Goal: Task Accomplishment & Management: Use online tool/utility

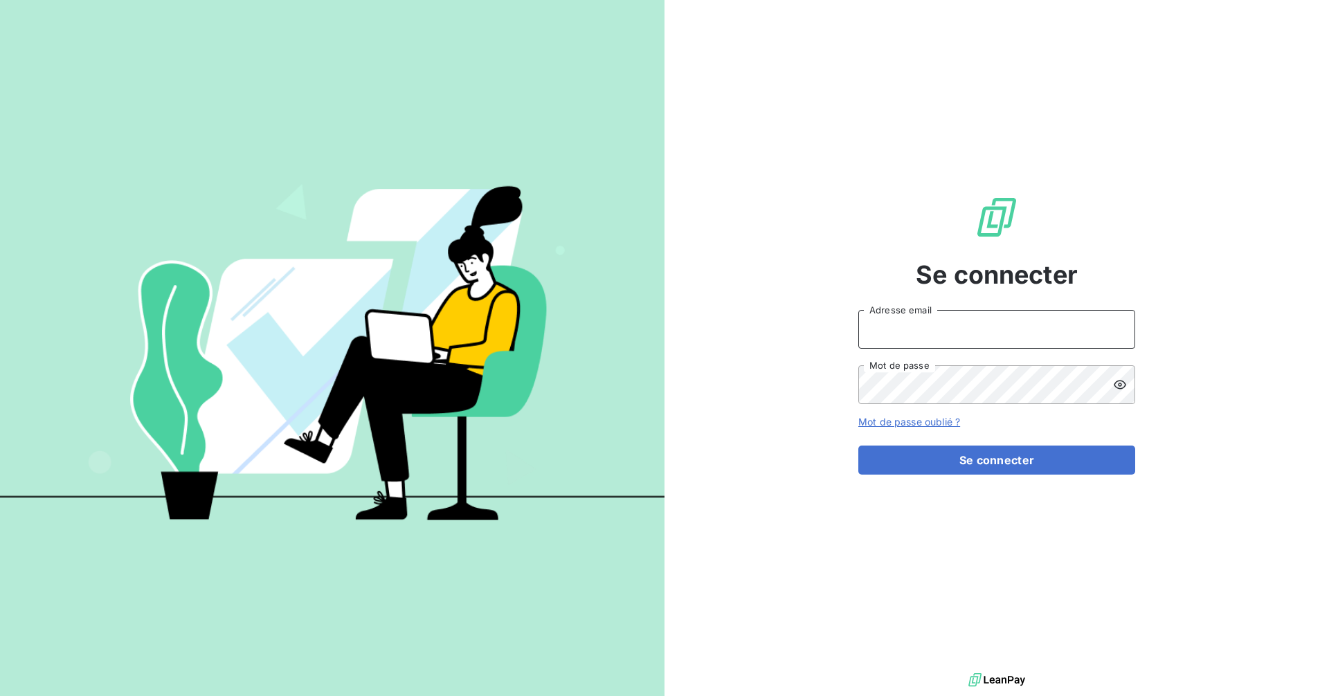
type input "comptabilite@goudici.fr"
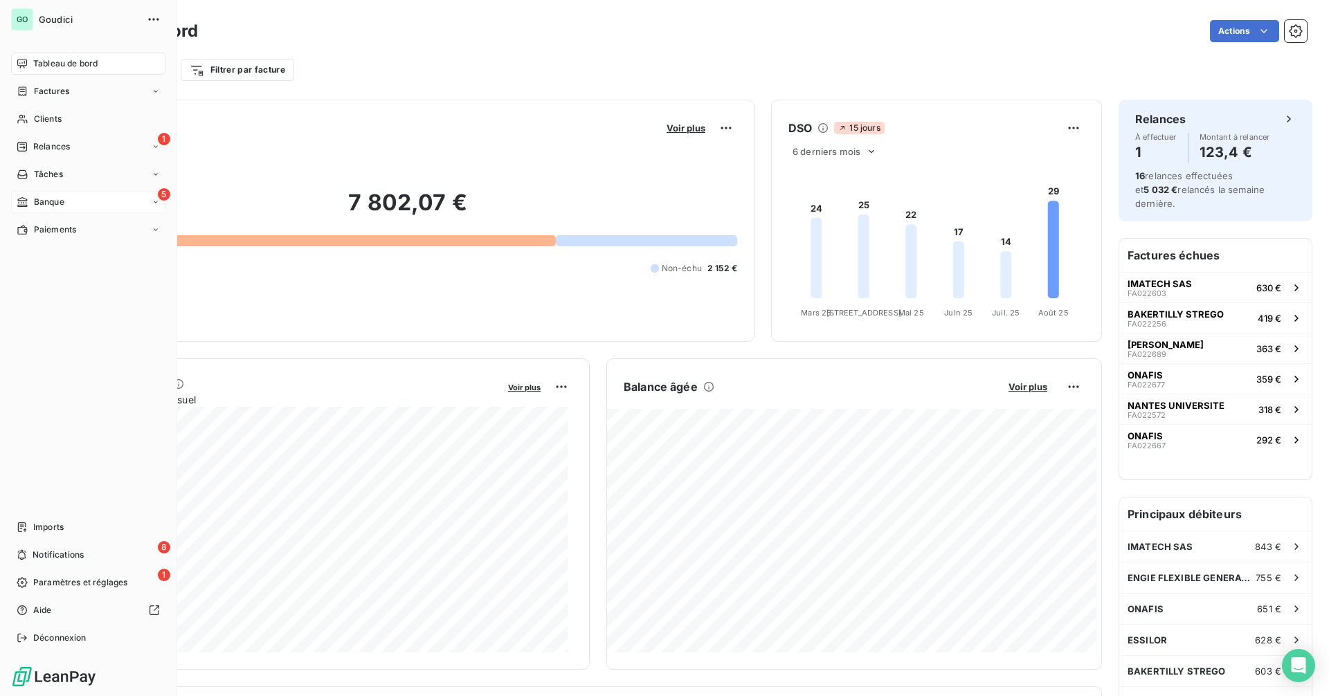
click at [59, 204] on span "Banque" at bounding box center [49, 202] width 30 height 12
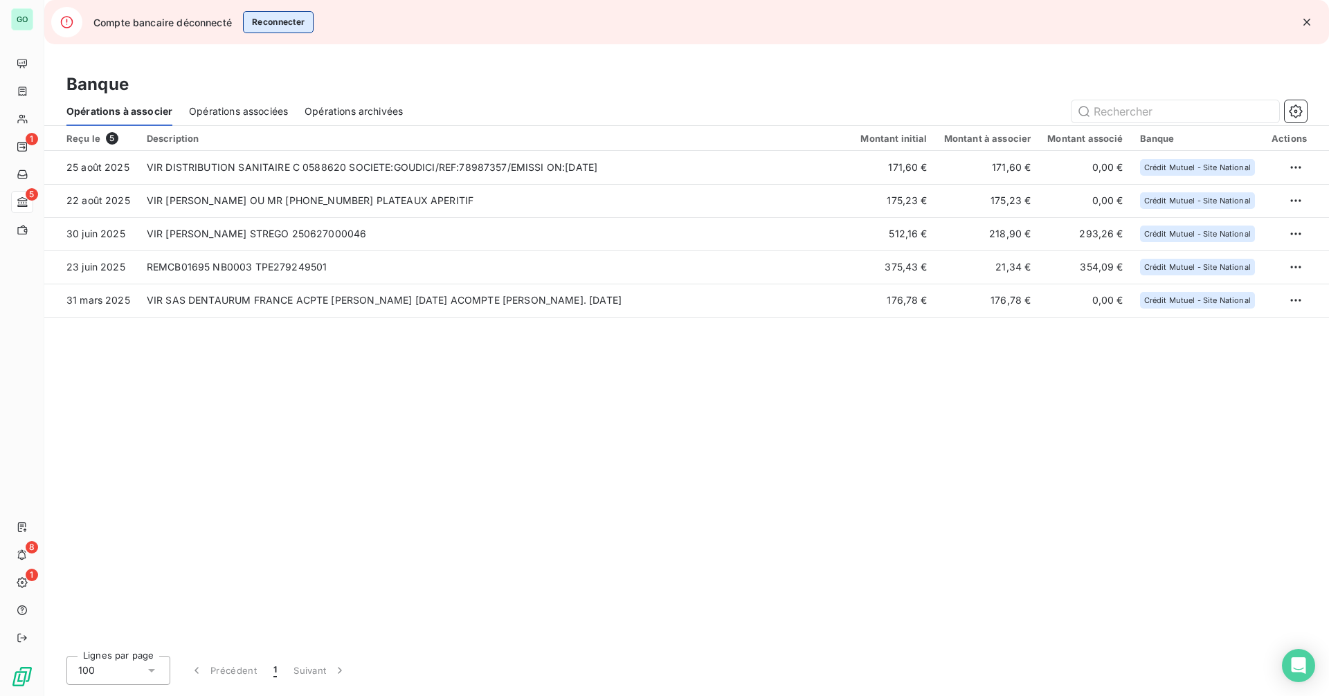
click at [289, 26] on button "Reconnecter" at bounding box center [278, 22] width 71 height 22
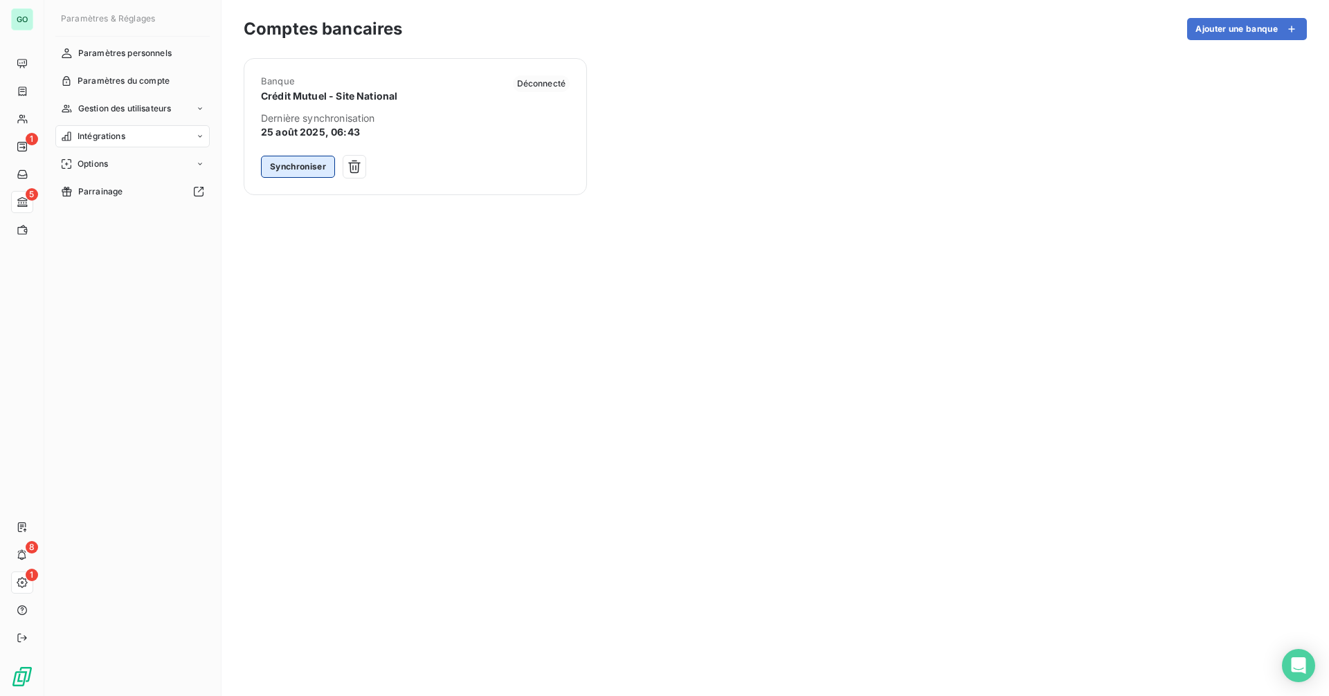
click at [295, 158] on button "Synchroniser" at bounding box center [298, 167] width 74 height 22
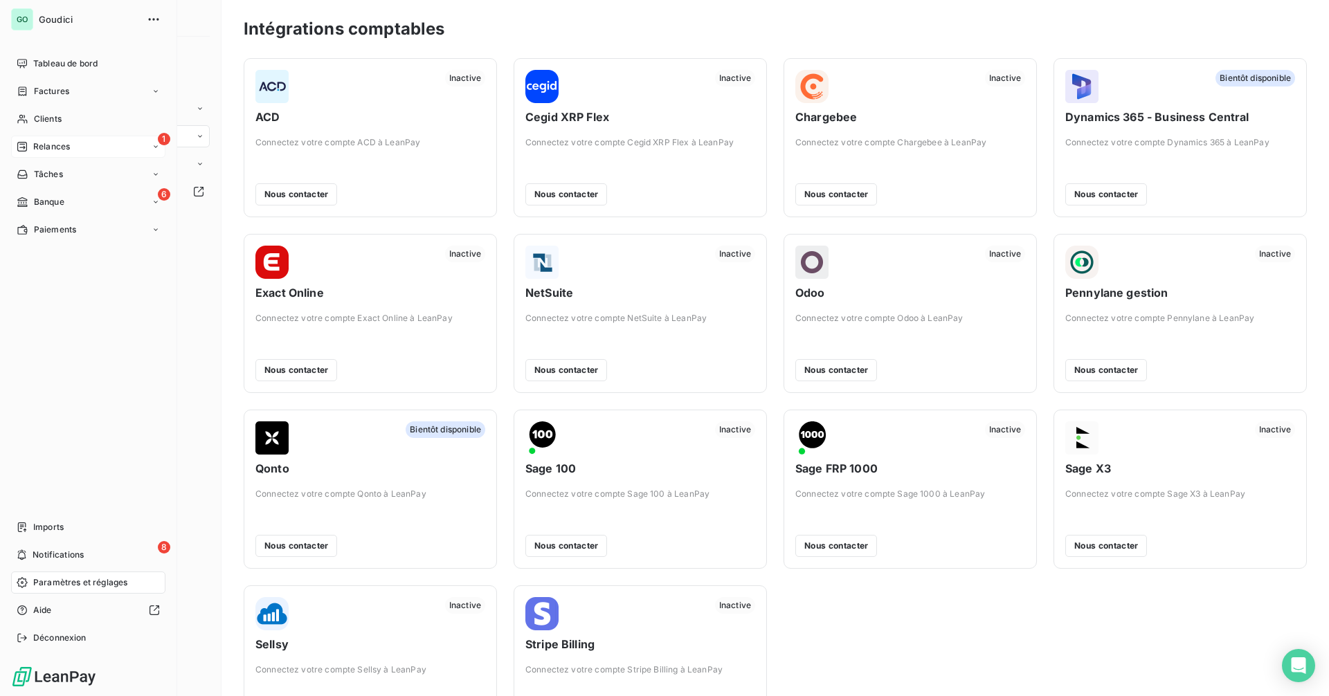
click at [83, 147] on div "1 Relances" at bounding box center [88, 147] width 154 height 22
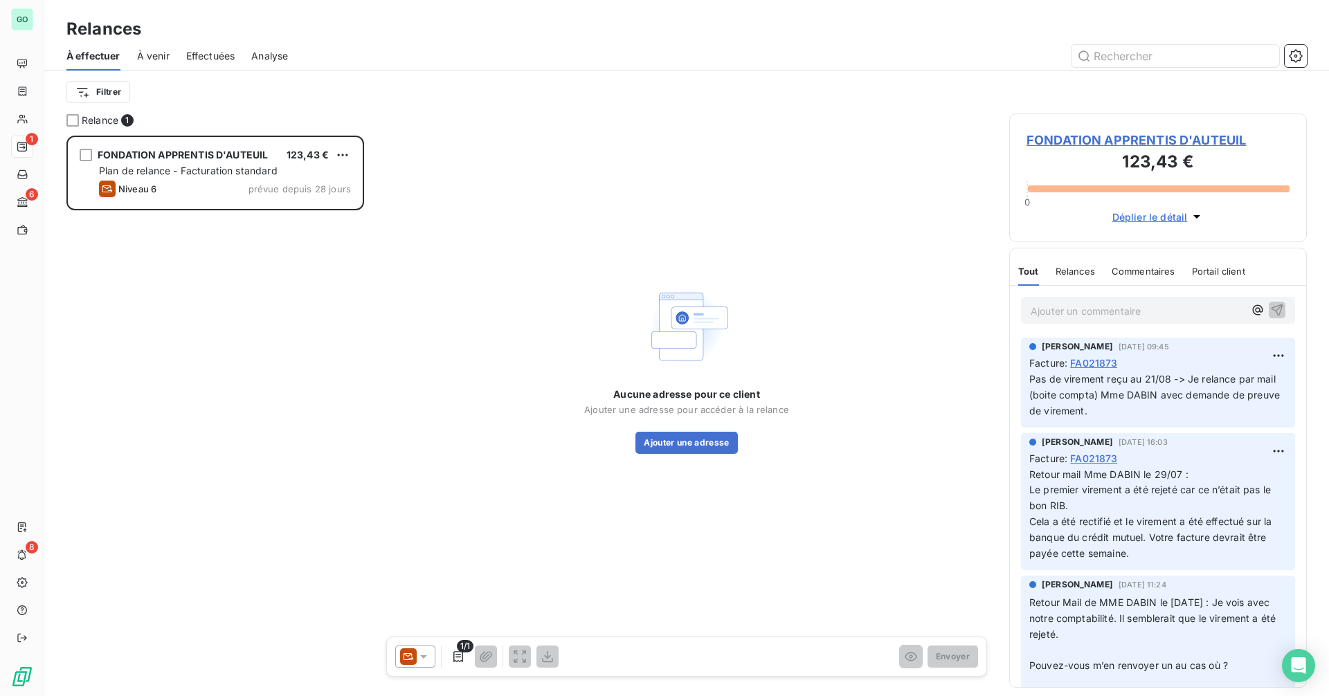
scroll to position [550, 287]
click at [203, 53] on span "Effectuées" at bounding box center [210, 56] width 49 height 14
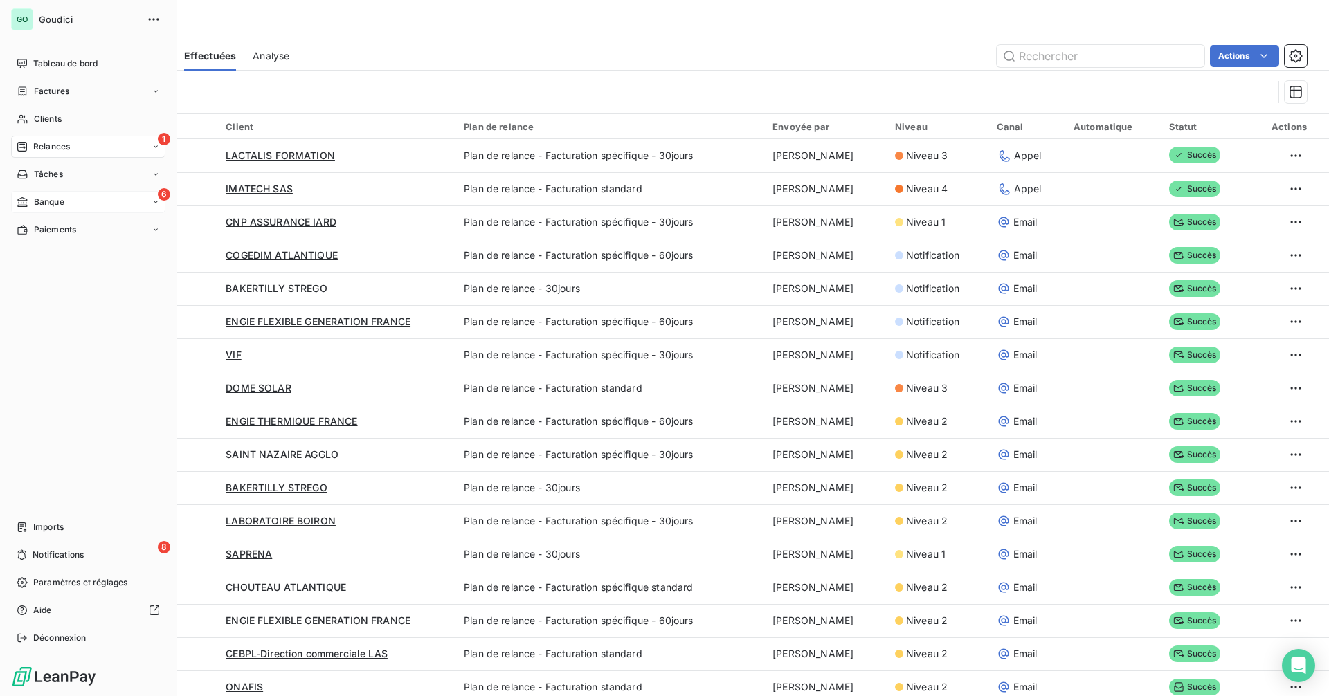
click at [64, 199] on span "Banque" at bounding box center [49, 202] width 30 height 12
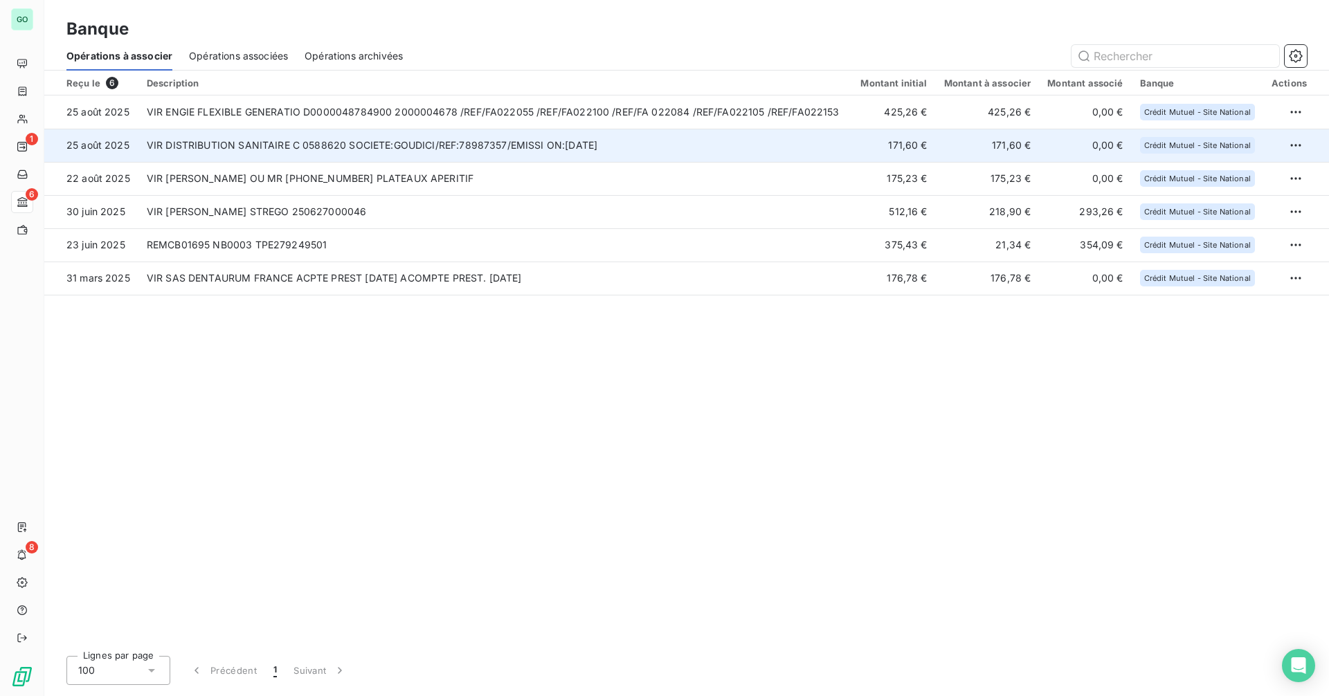
click at [463, 148] on td "VIR DISTRIBUTION SANITAIRE C 0588620 SOCIETE:GOUDICI/REF:78987357/EMISSI ON:[DA…" at bounding box center [495, 145] width 714 height 33
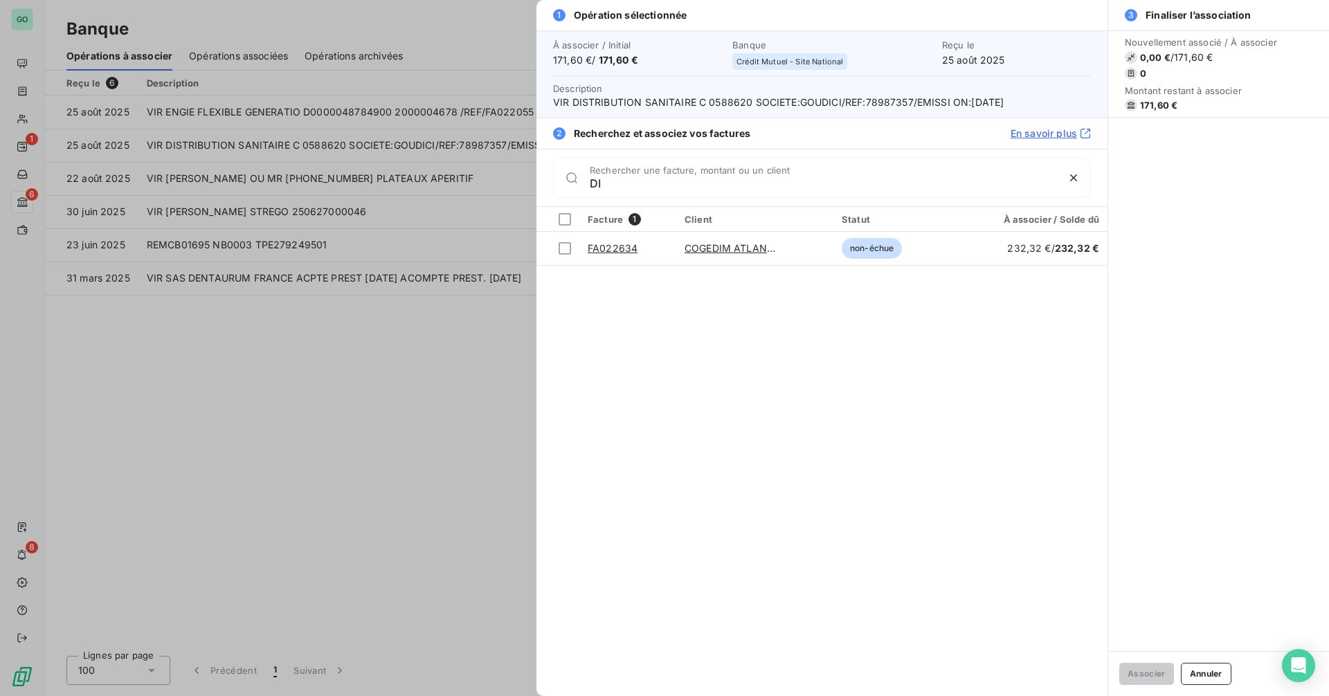
type input "D"
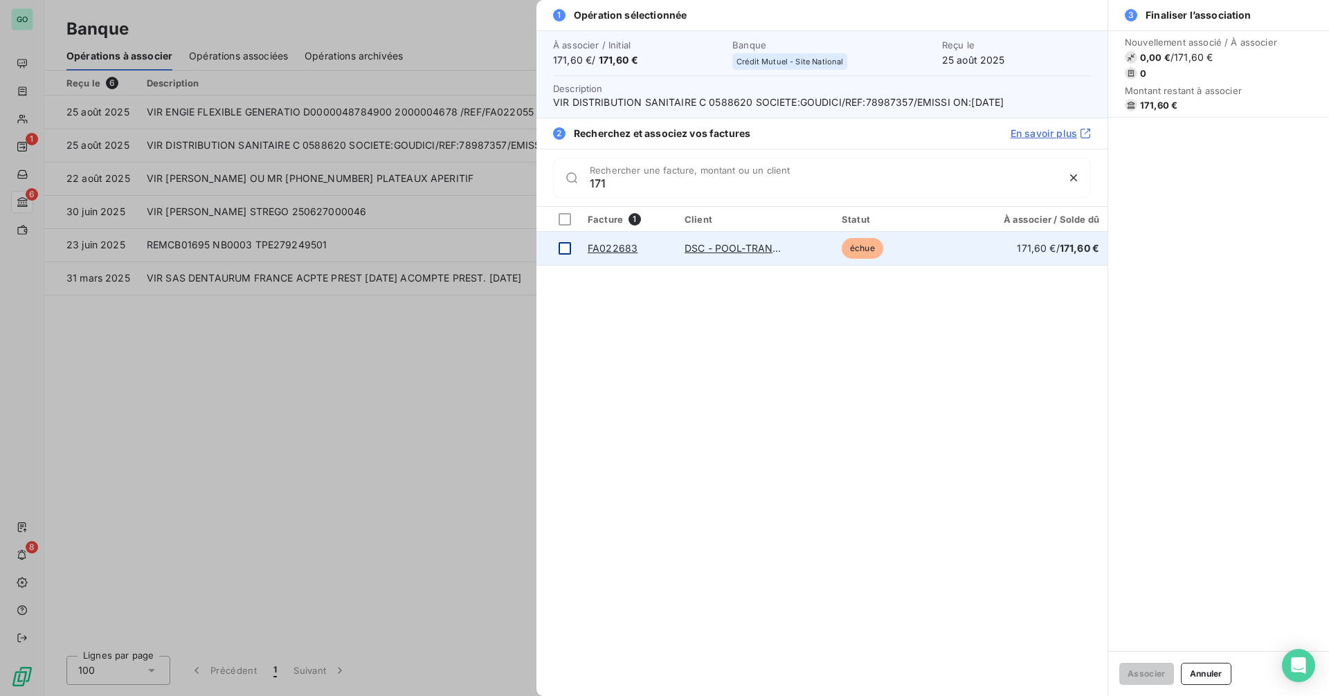
type input "171"
click at [565, 248] on div at bounding box center [564, 248] width 12 height 12
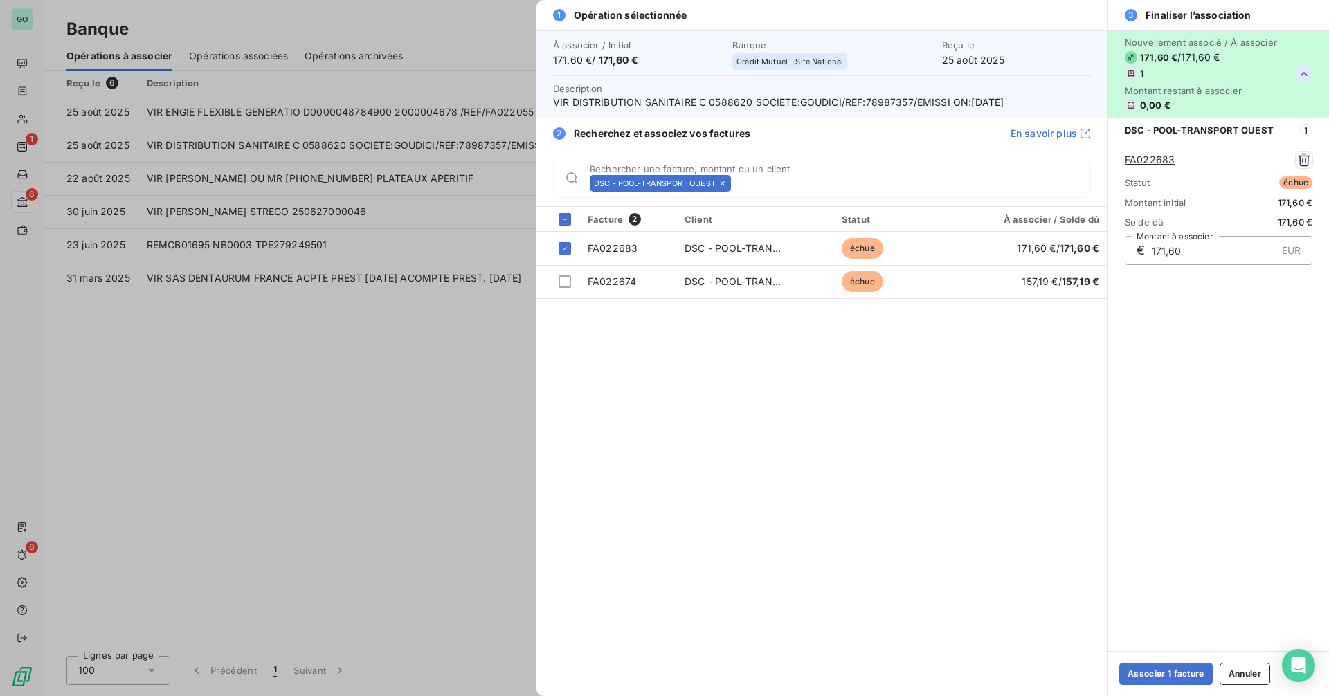
click at [1302, 75] on icon "button" at bounding box center [1303, 74] width 7 height 4
click at [1159, 677] on button "Associer 1 facture" at bounding box center [1165, 674] width 93 height 22
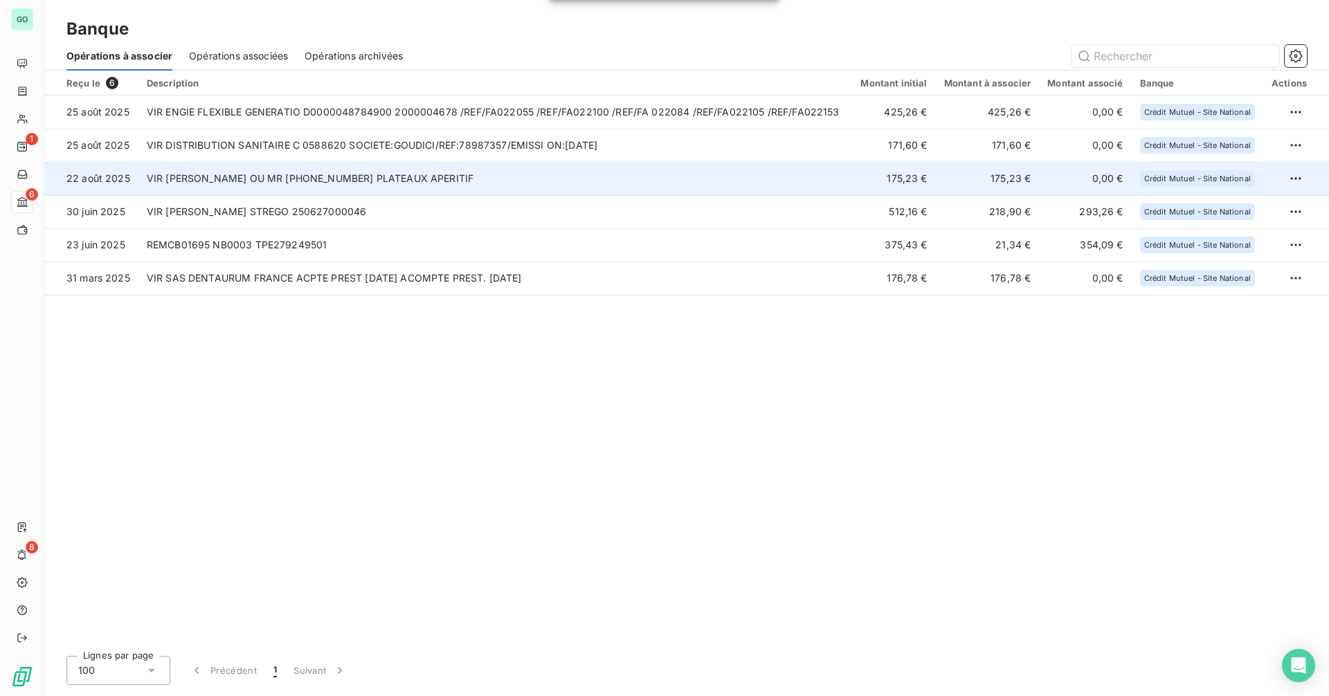
click at [358, 179] on td "VIR [PERSON_NAME] OU MR [PHONE_NUMBER] PLATEAUX APERITIF" at bounding box center [495, 178] width 714 height 33
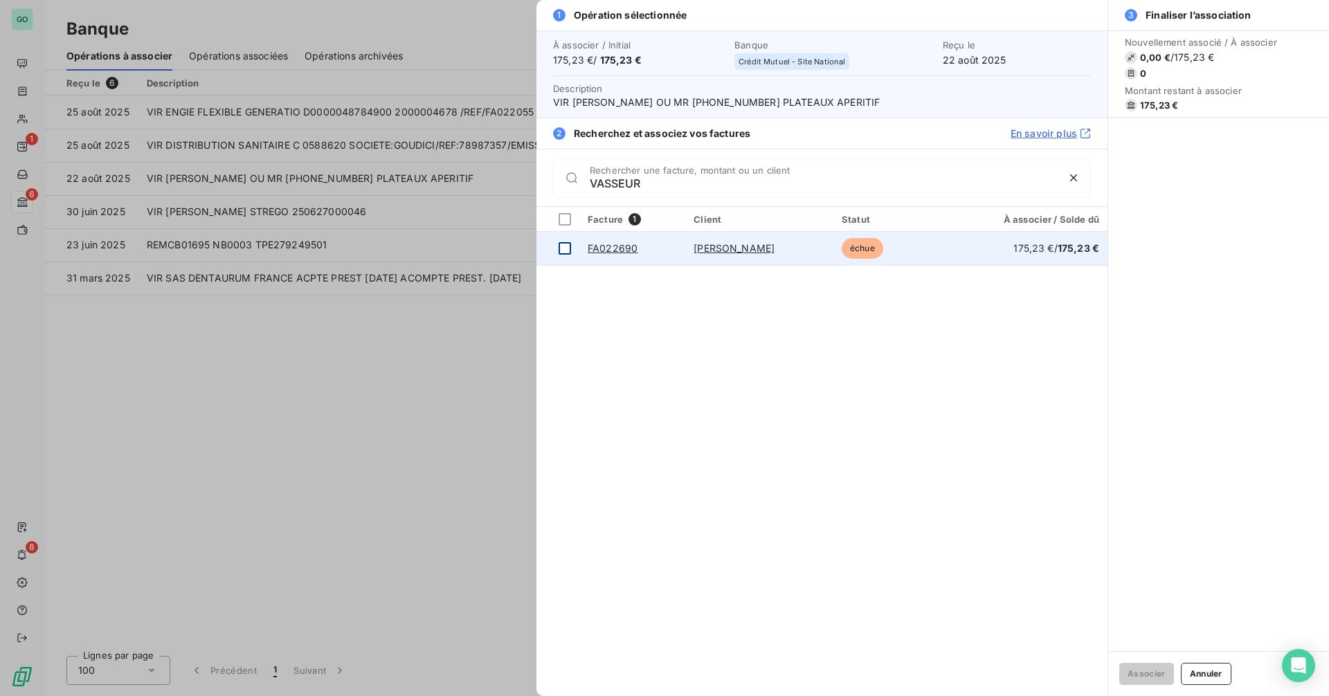
type input "VASSEUR"
click at [563, 247] on div at bounding box center [564, 248] width 12 height 12
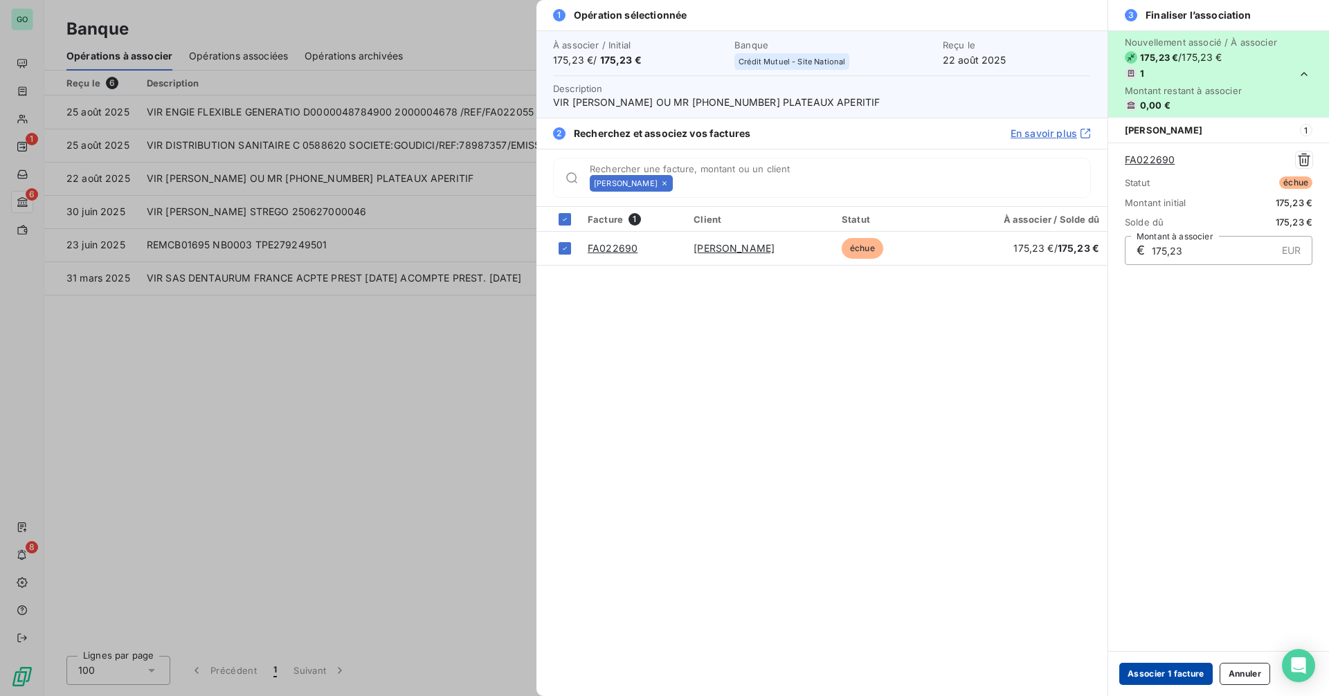
click at [1167, 668] on button "Associer 1 facture" at bounding box center [1165, 674] width 93 height 22
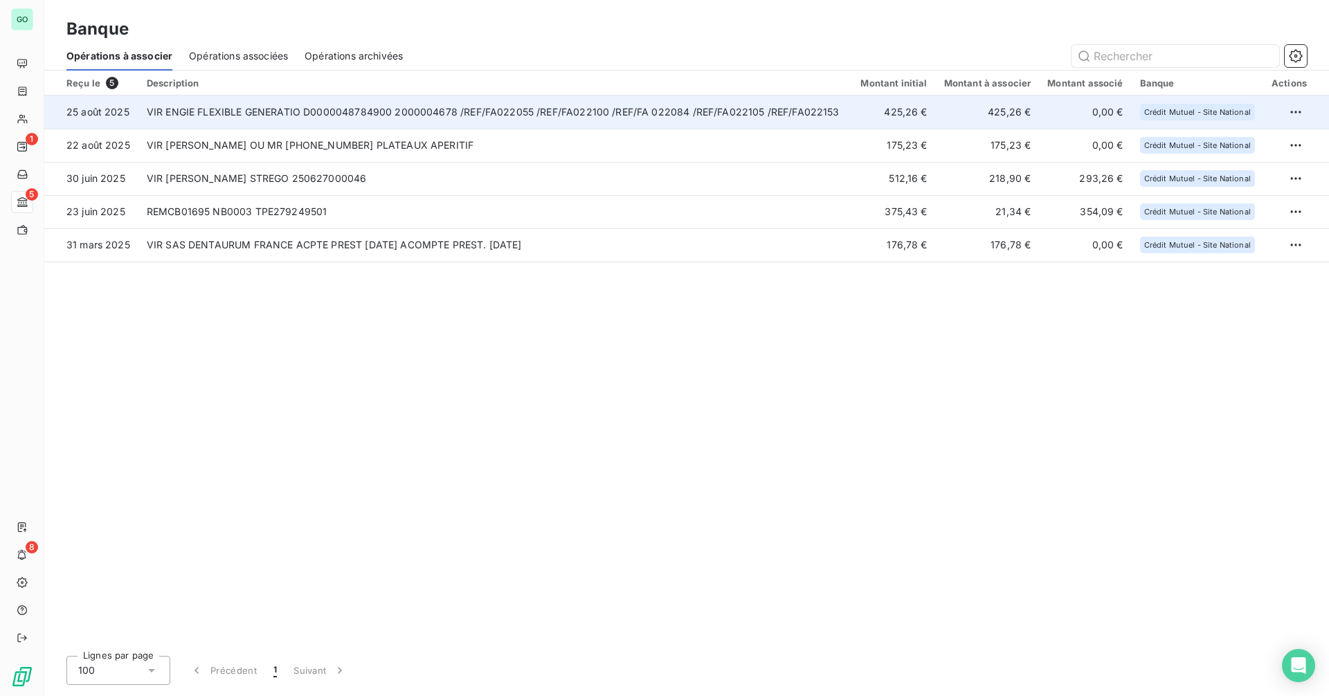
click at [547, 109] on td "VIR ENGIE FLEXIBLE GENERATIO D0000048784900 2000004678 /REF/FA022055 /REF/FA022…" at bounding box center [495, 111] width 714 height 33
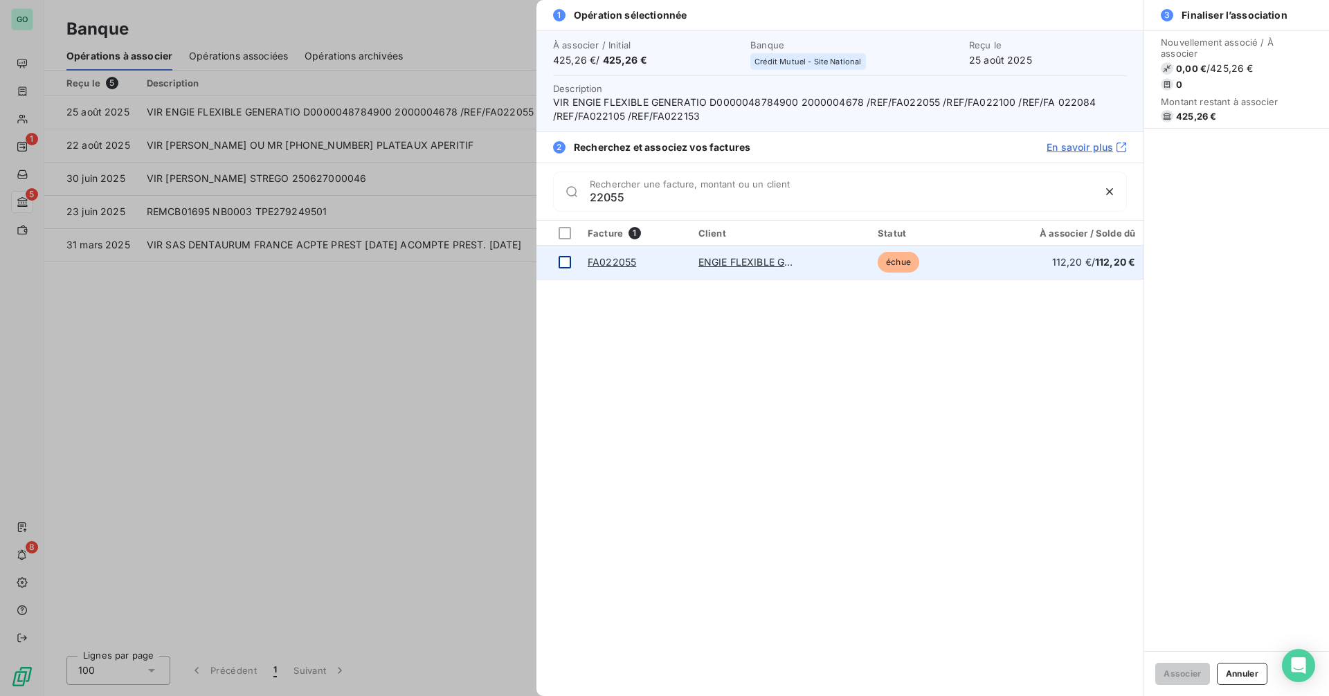
type input "22055"
click at [562, 261] on div at bounding box center [564, 262] width 12 height 12
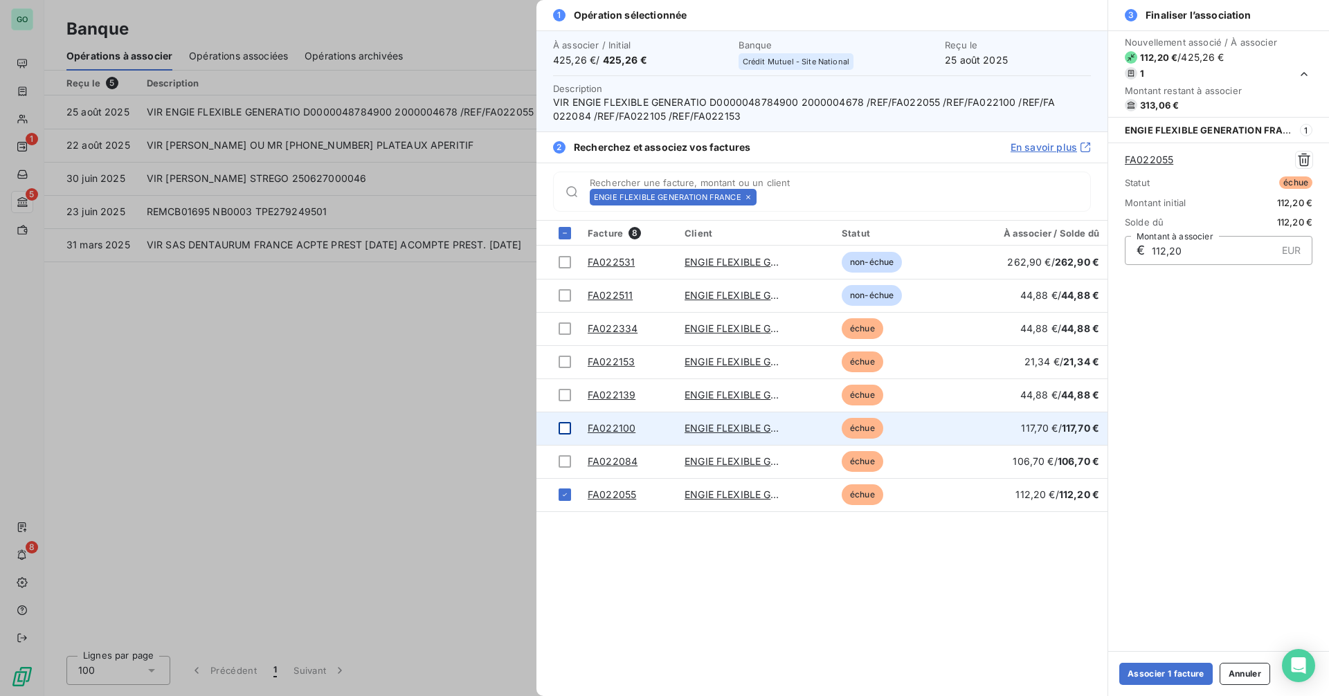
click at [566, 430] on div at bounding box center [564, 428] width 12 height 12
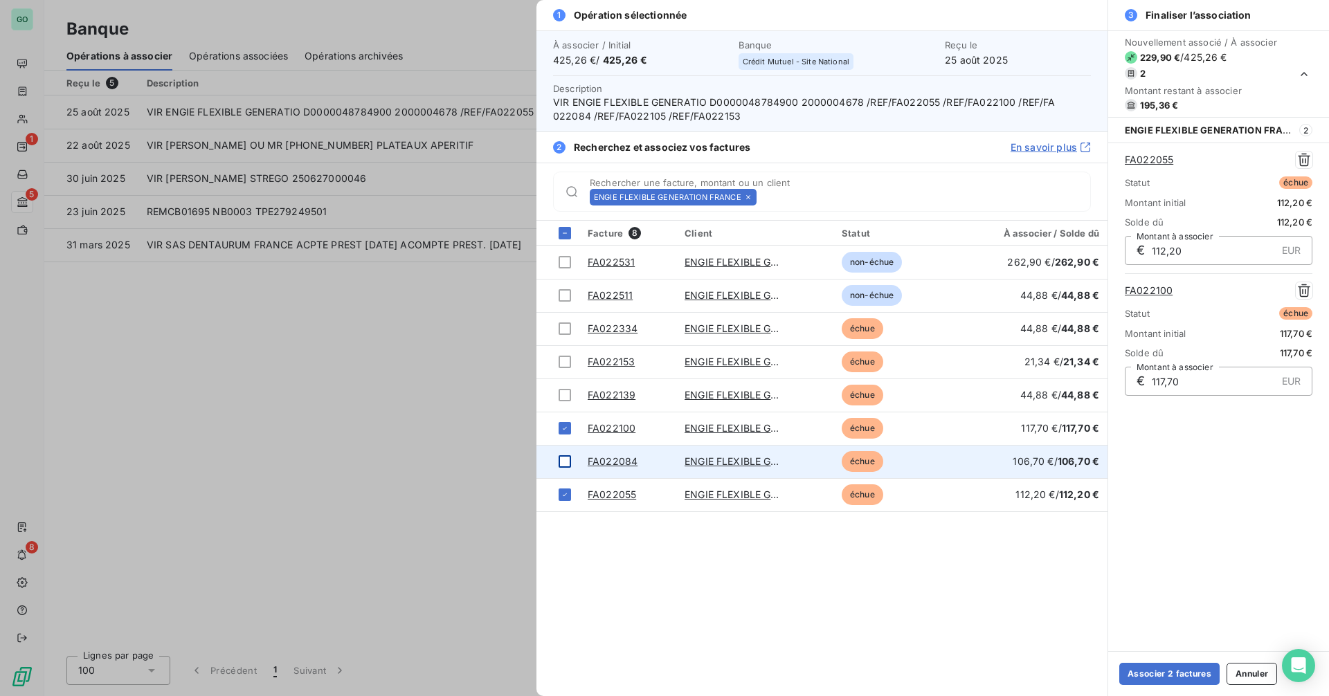
click at [563, 462] on div at bounding box center [564, 461] width 12 height 12
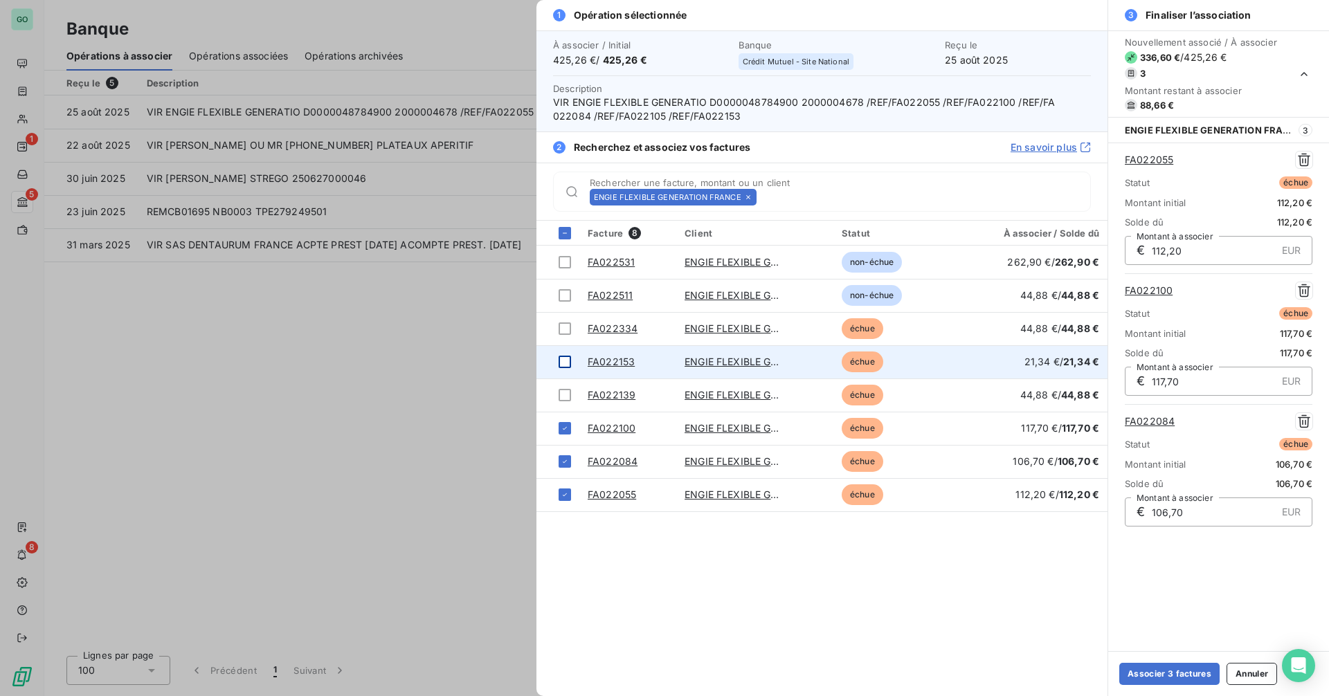
click at [564, 361] on div at bounding box center [564, 362] width 12 height 12
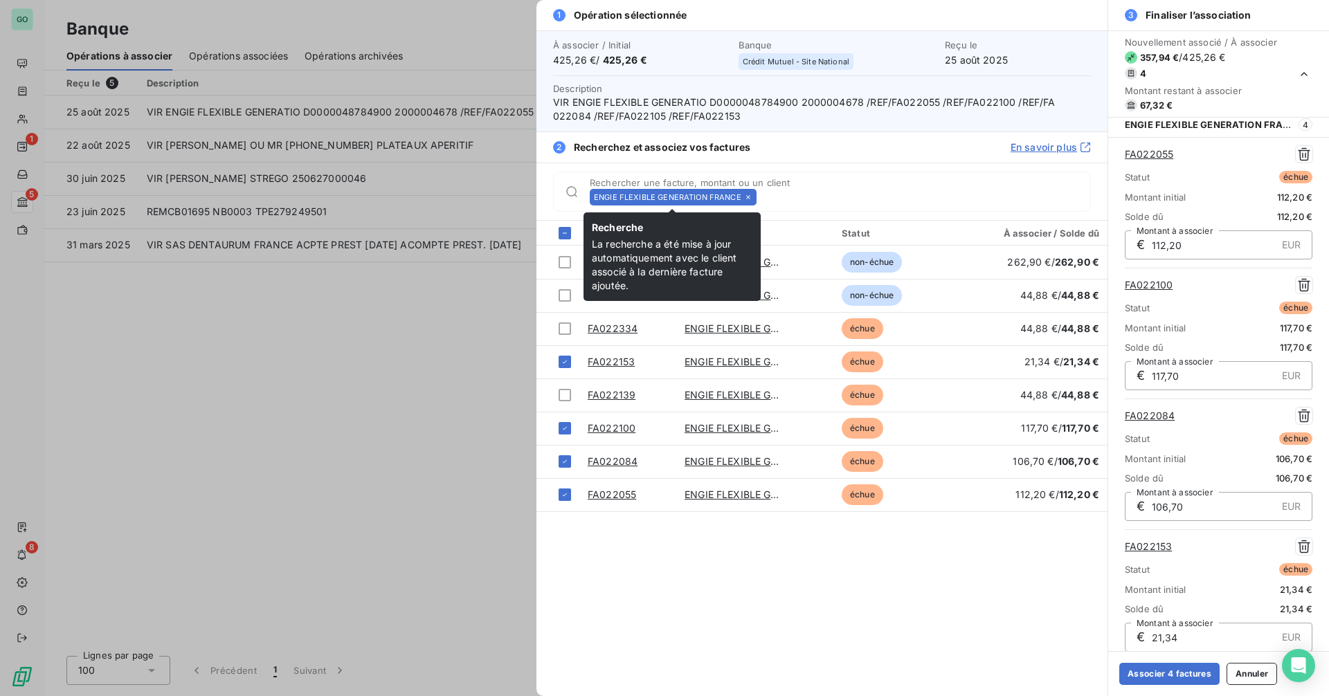
click at [747, 193] on icon at bounding box center [748, 197] width 8 height 8
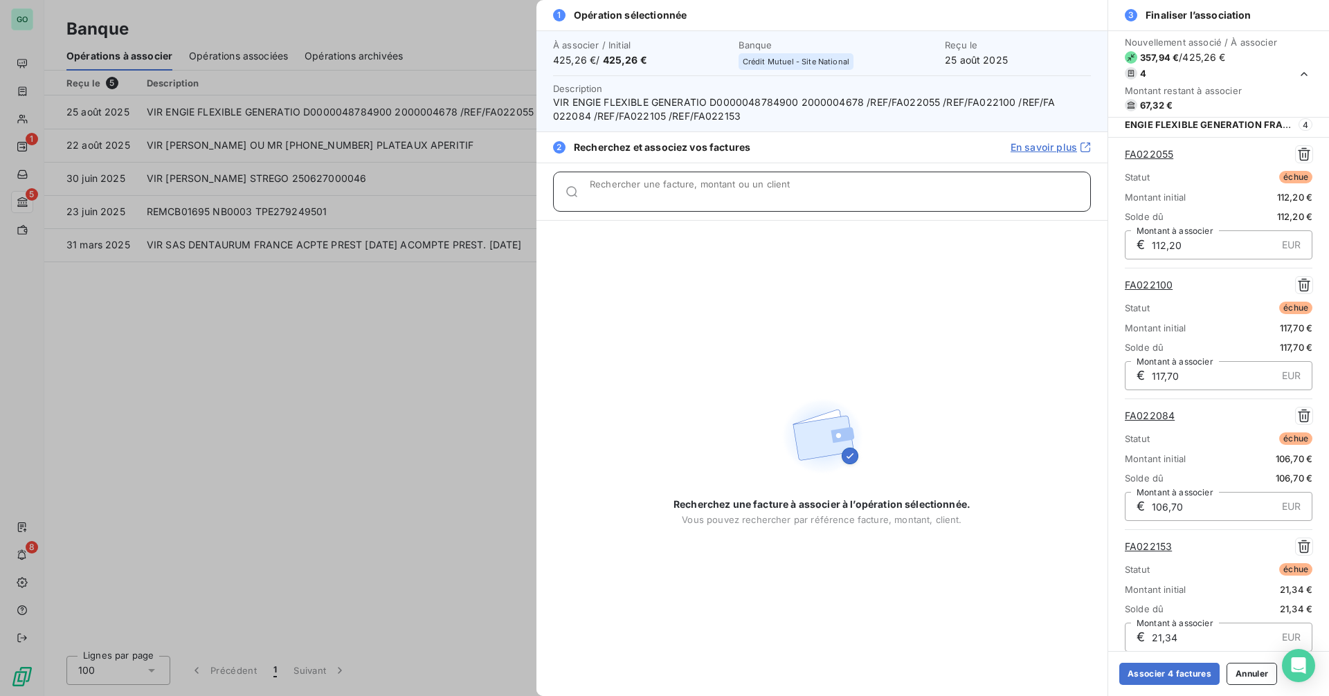
click at [747, 193] on input "Rechercher une facture, montant ou un client" at bounding box center [840, 197] width 500 height 14
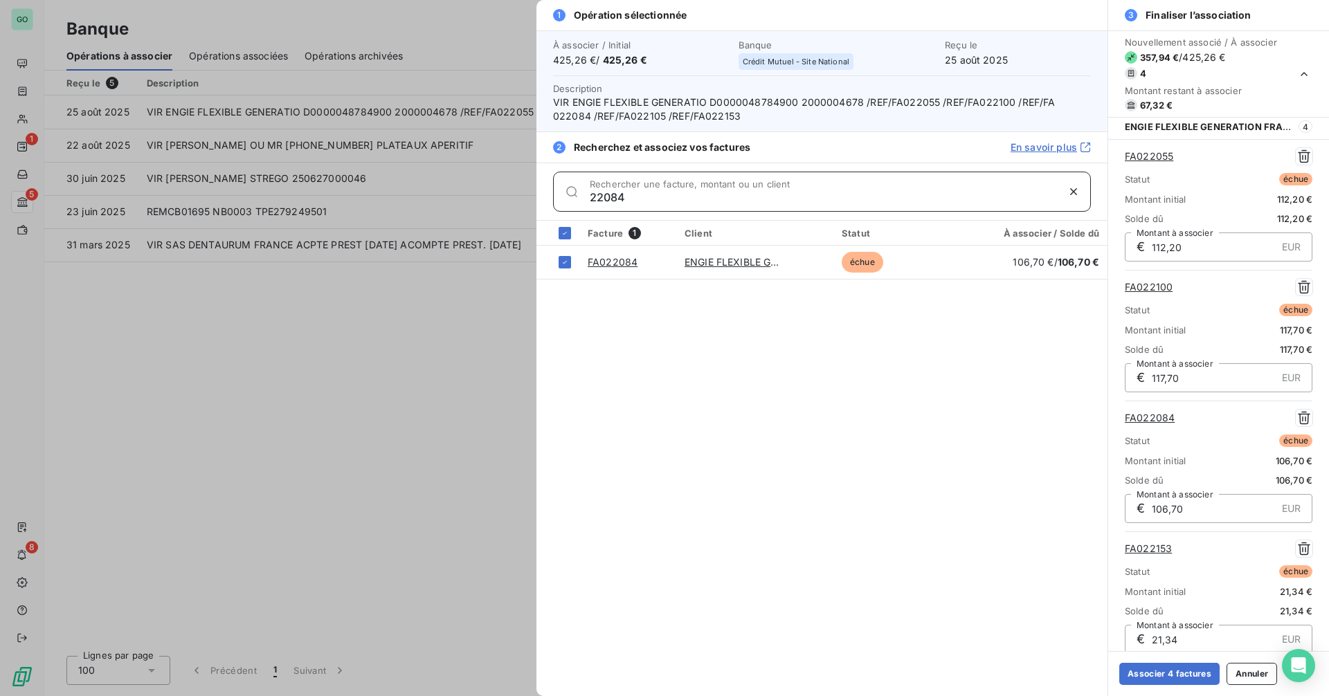
scroll to position [0, 0]
type input "22084"
click at [568, 232] on icon at bounding box center [564, 233] width 8 height 8
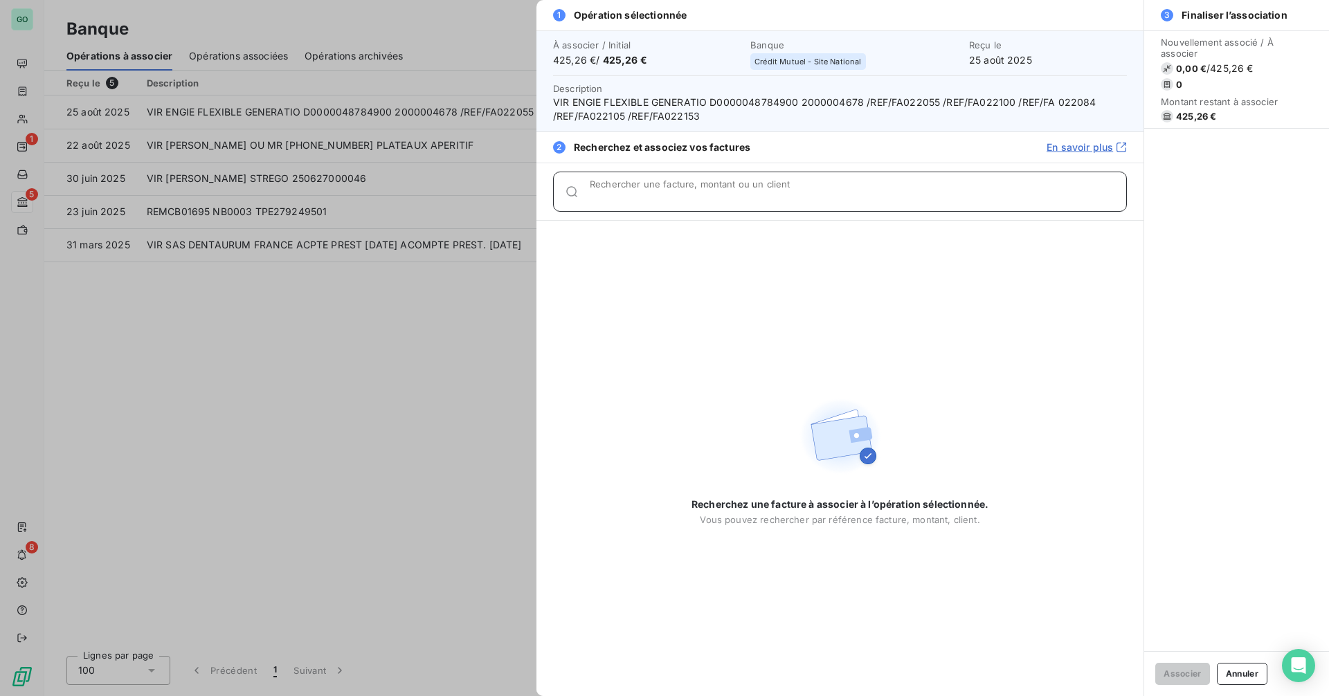
click at [637, 194] on input "Rechercher une facture, montant ou un client" at bounding box center [858, 197] width 536 height 14
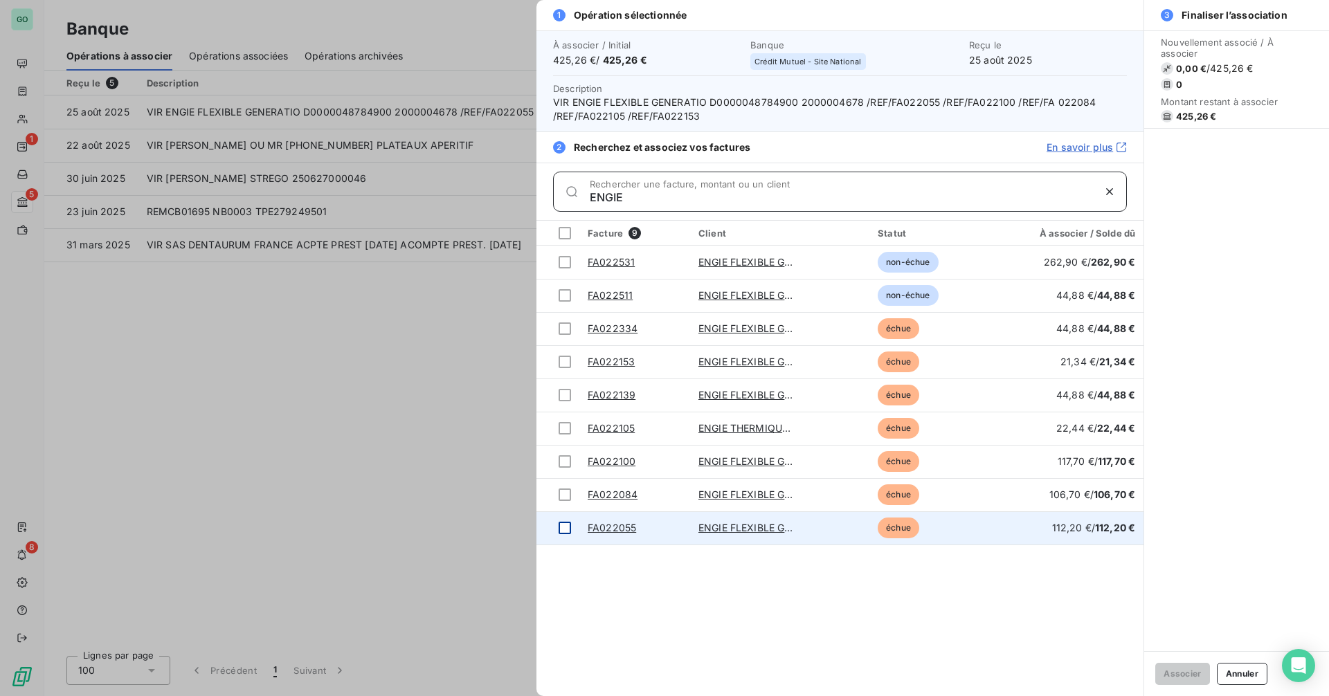
type input "ENGIE"
click at [564, 527] on div at bounding box center [564, 528] width 12 height 12
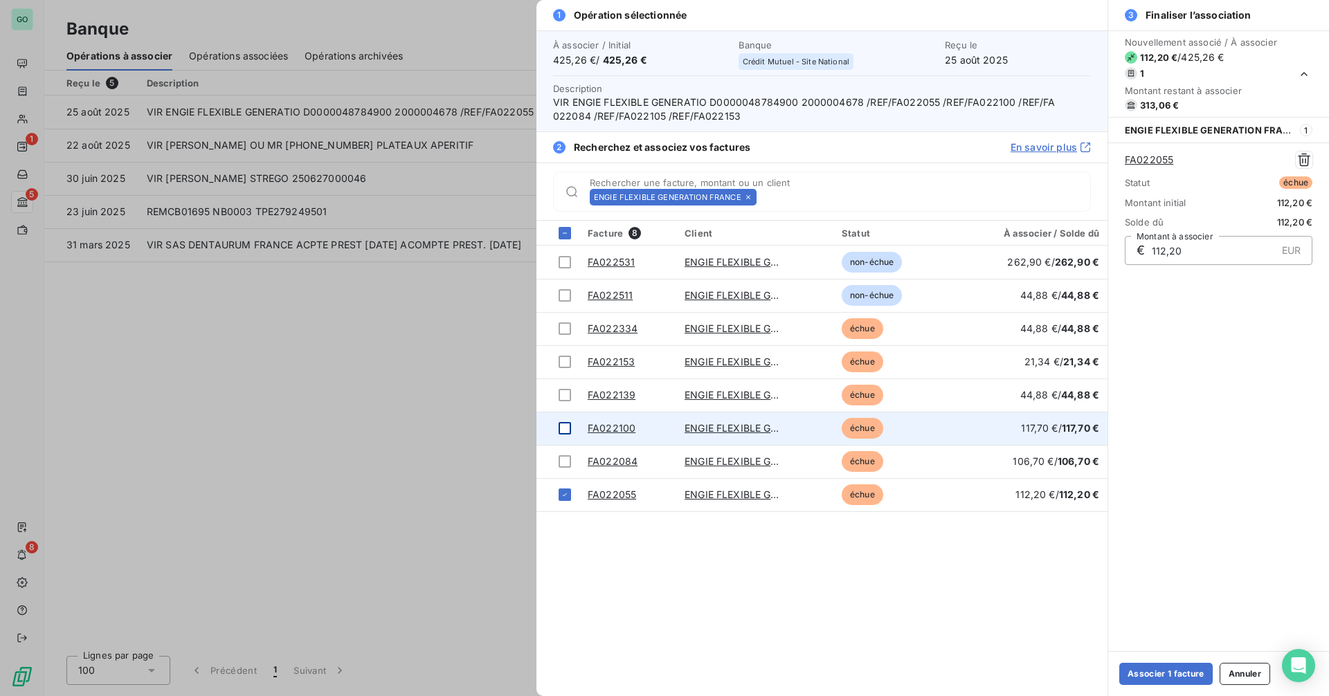
click at [566, 424] on div at bounding box center [564, 428] width 12 height 12
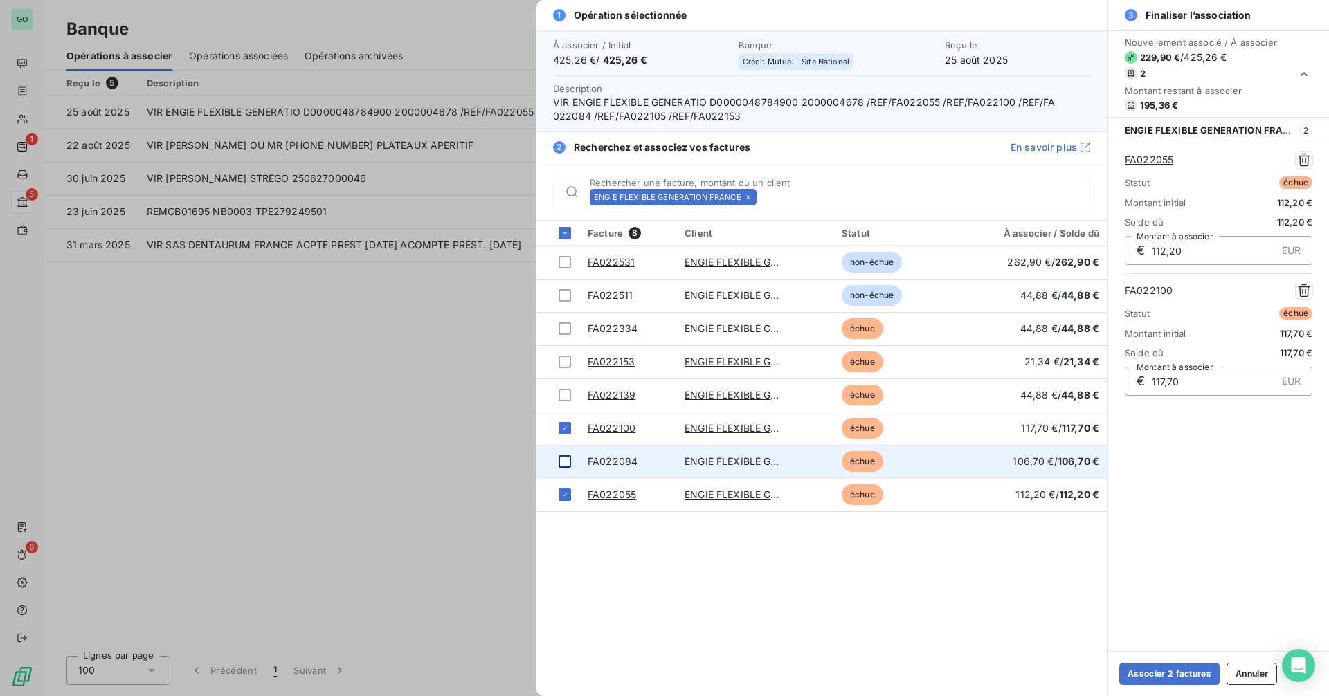
click at [563, 459] on div at bounding box center [564, 461] width 12 height 12
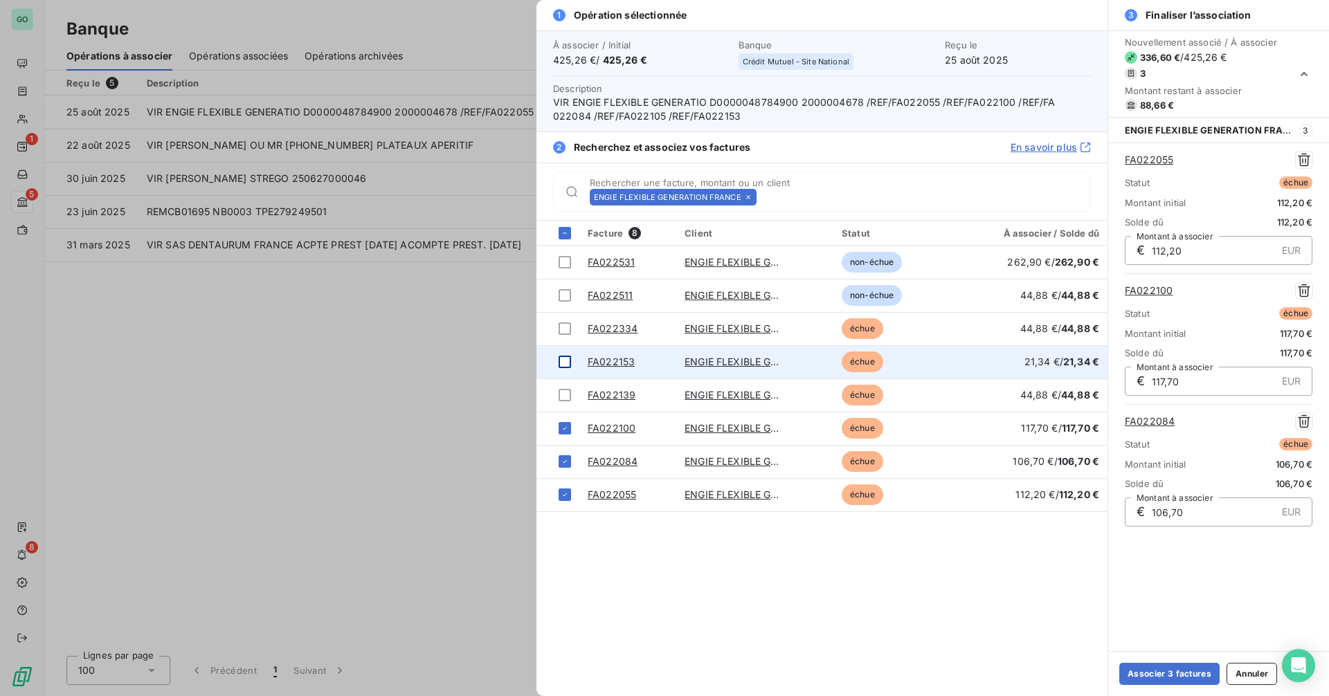
click at [567, 362] on div at bounding box center [564, 362] width 12 height 12
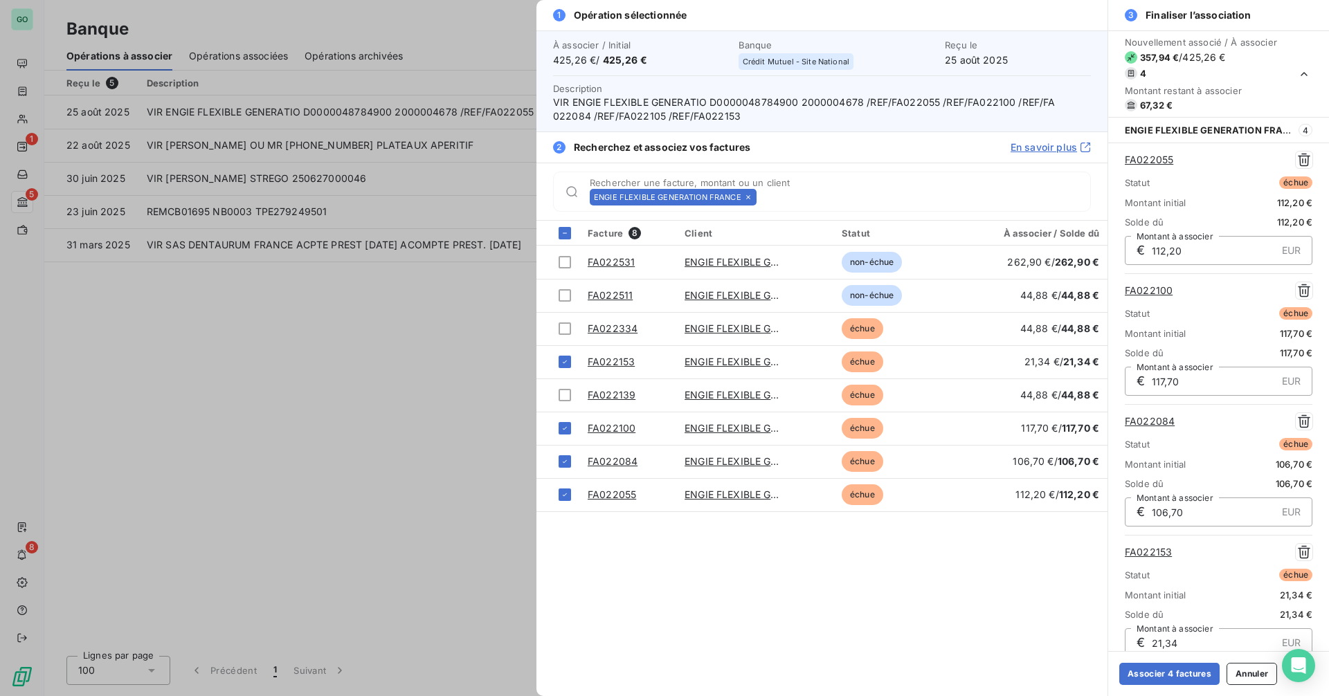
scroll to position [6, 0]
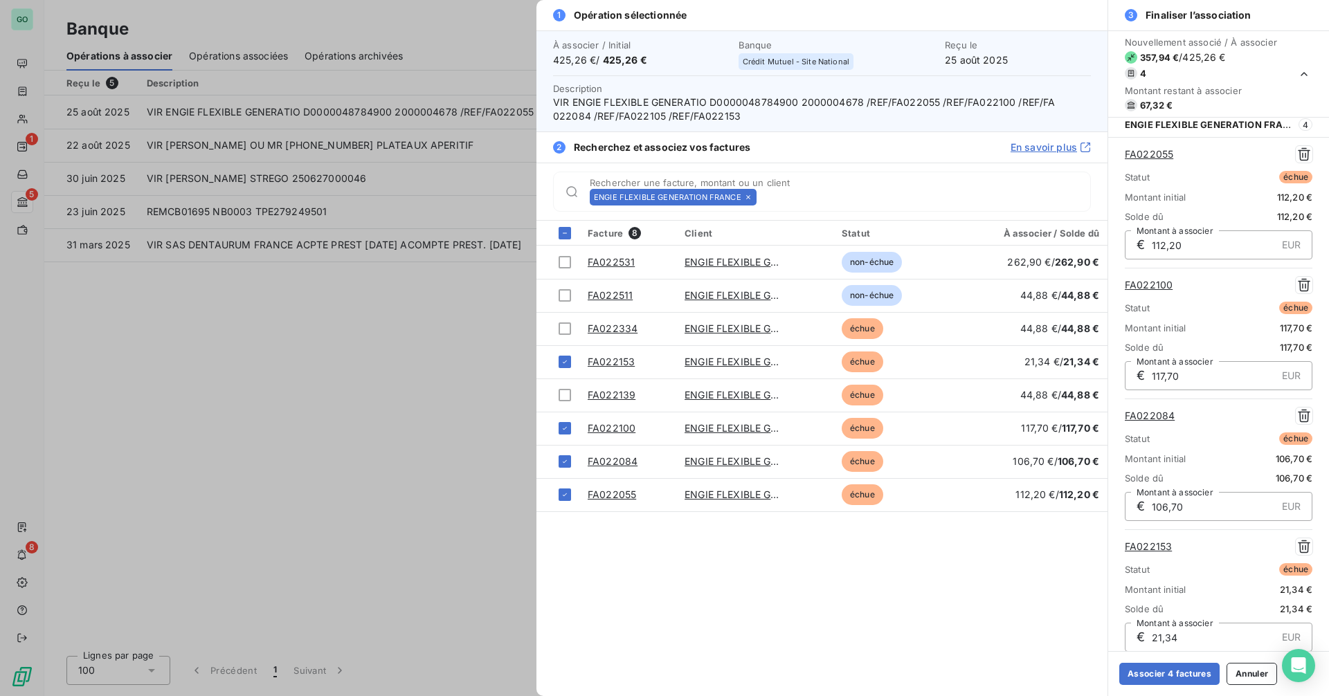
click at [748, 194] on icon at bounding box center [748, 197] width 8 height 8
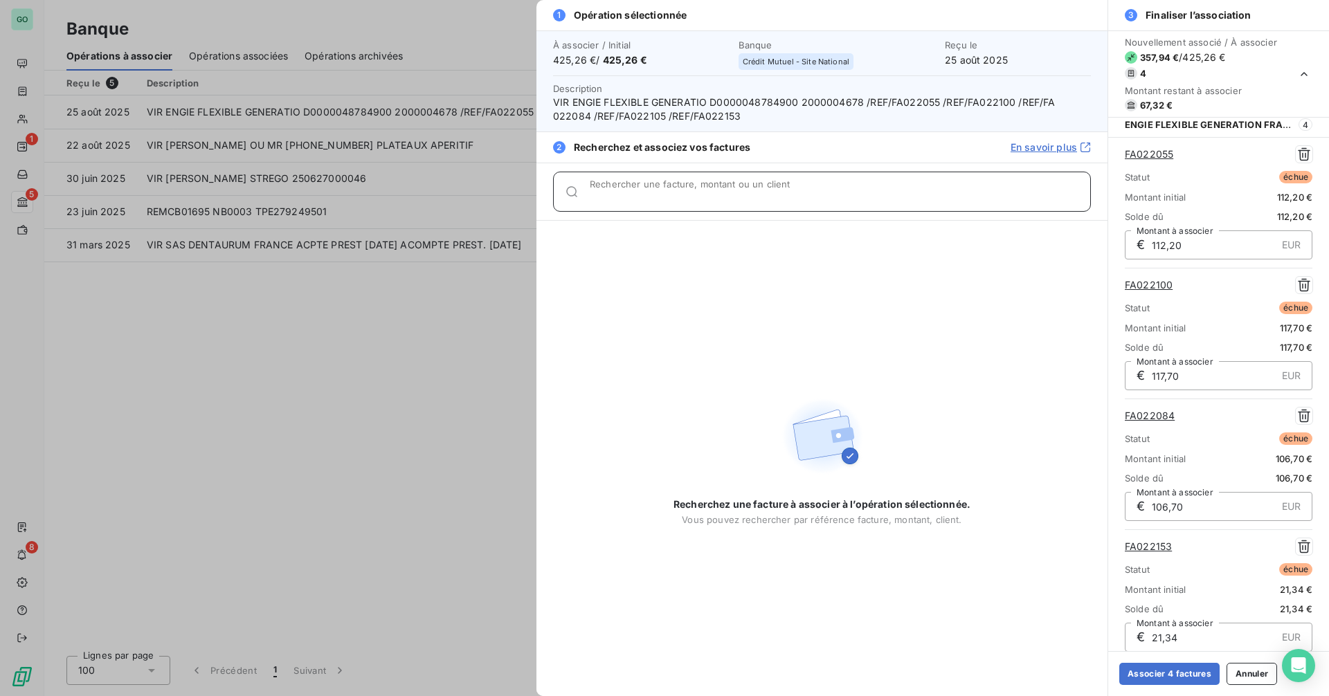
click at [748, 194] on input "Rechercher une facture, montant ou un client" at bounding box center [840, 197] width 500 height 14
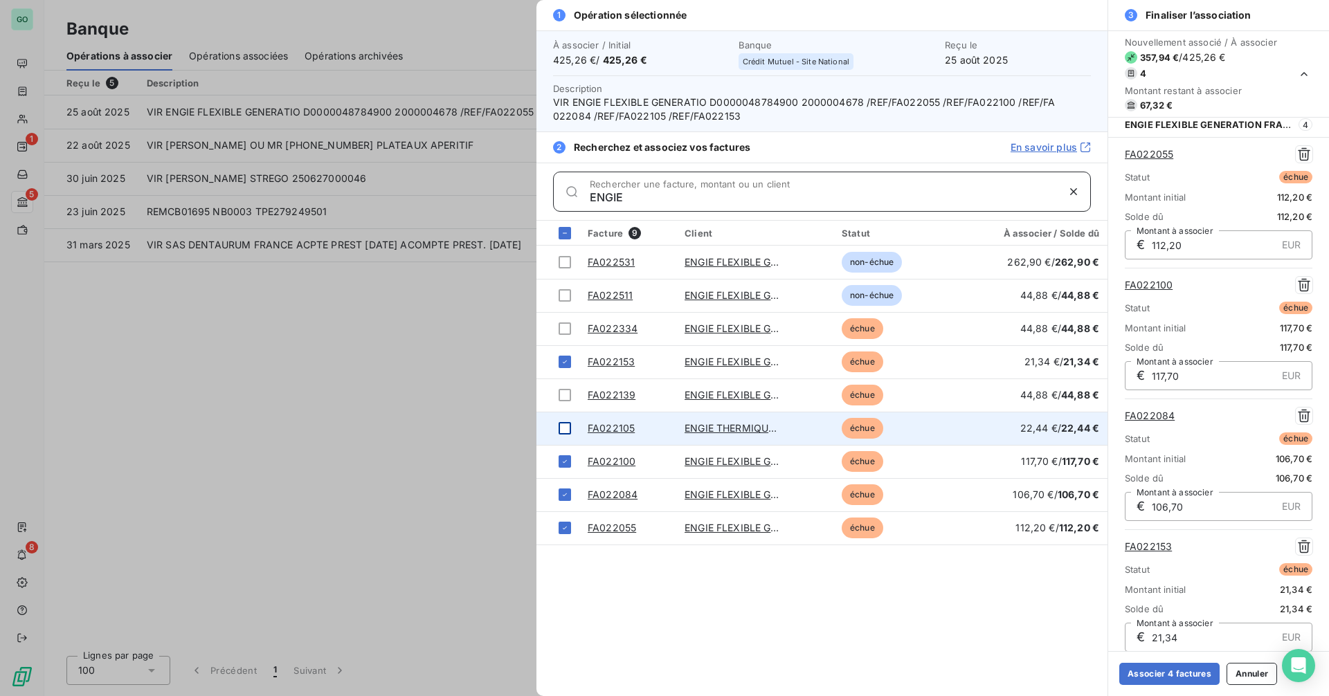
type input "ENGIE"
click at [561, 427] on div at bounding box center [564, 428] width 12 height 12
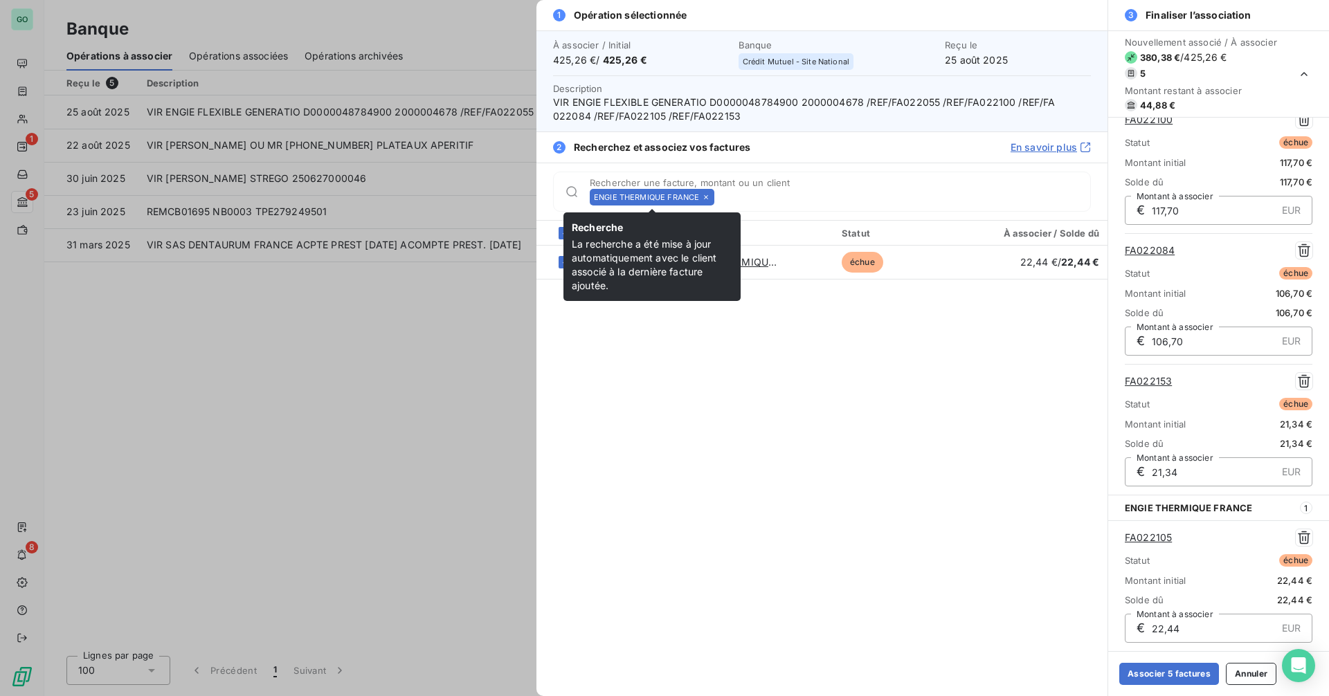
click at [703, 195] on icon at bounding box center [706, 197] width 8 height 8
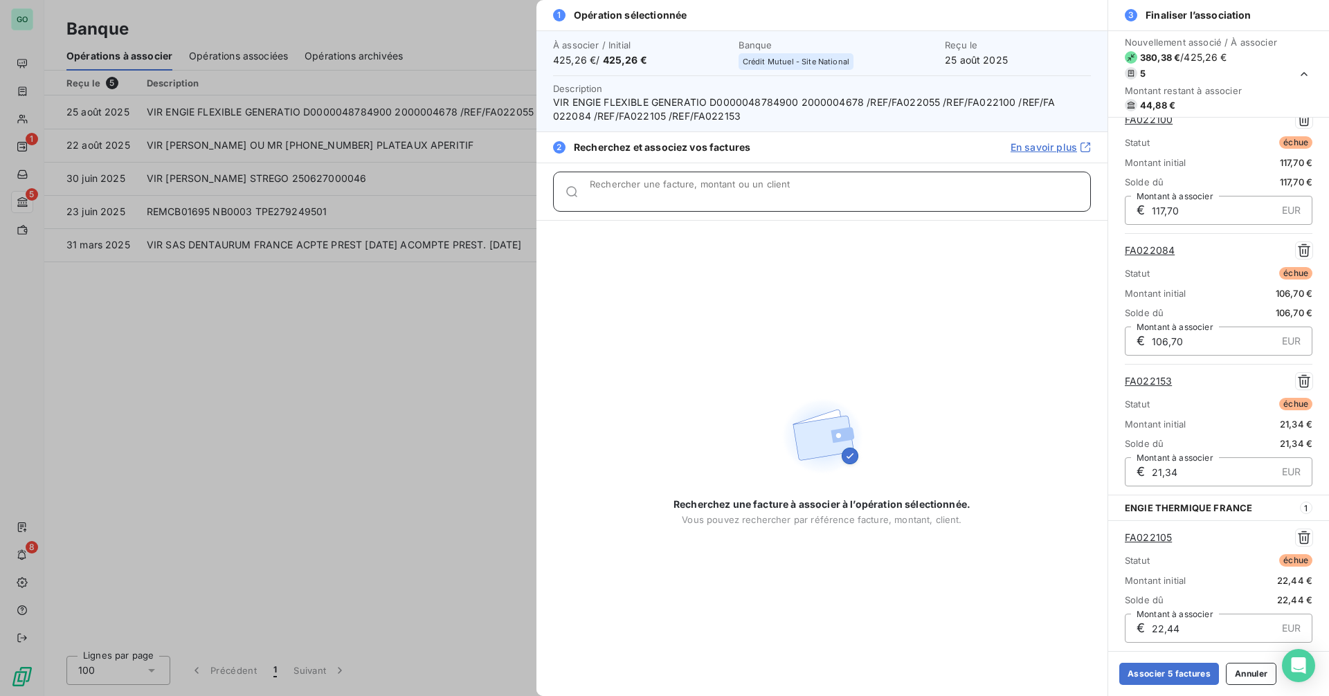
click at [703, 195] on input "Rechercher une facture, montant ou un client" at bounding box center [840, 197] width 500 height 14
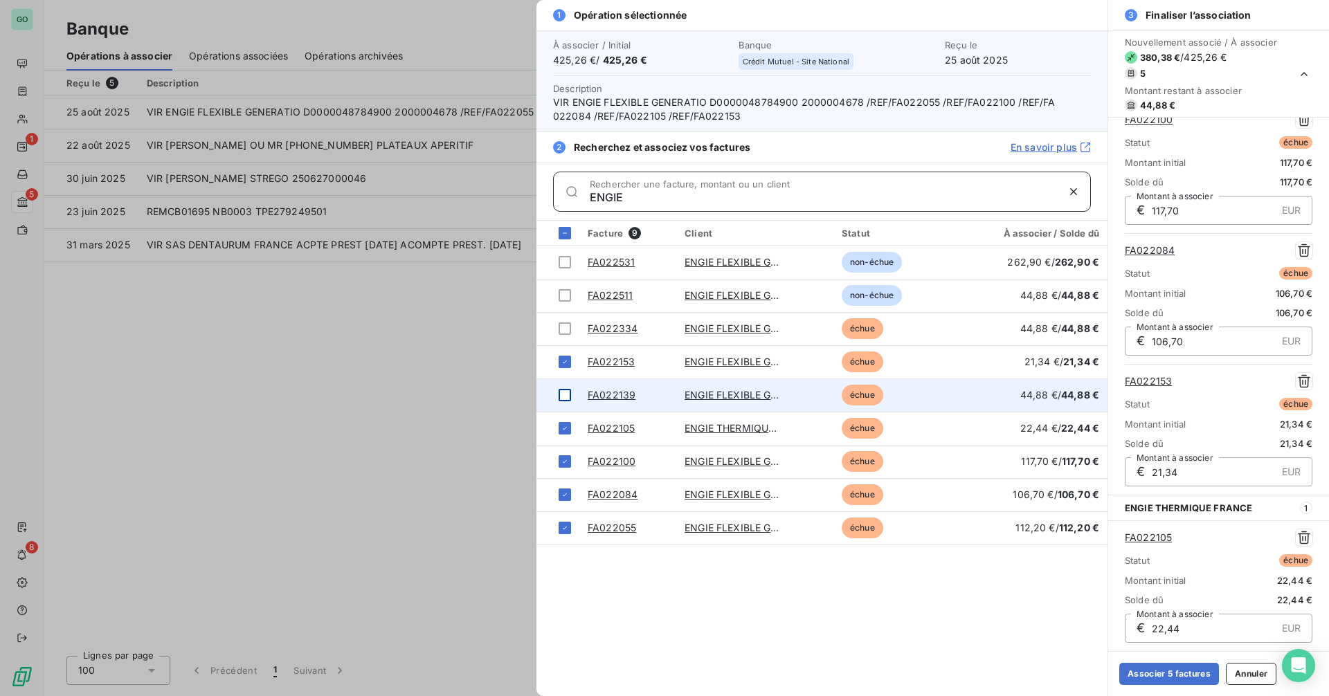
type input "ENGIE"
click at [564, 395] on div at bounding box center [564, 395] width 12 height 12
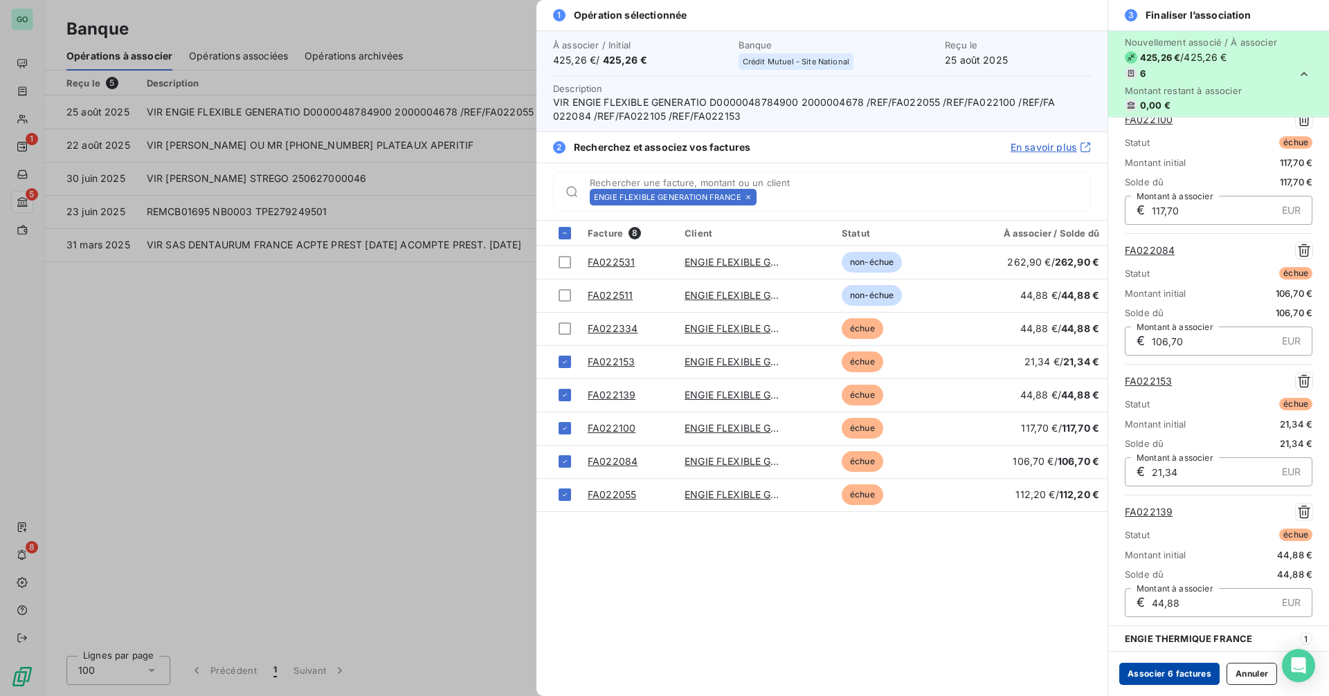
click at [1147, 671] on button "Associer 6 factures" at bounding box center [1169, 674] width 100 height 22
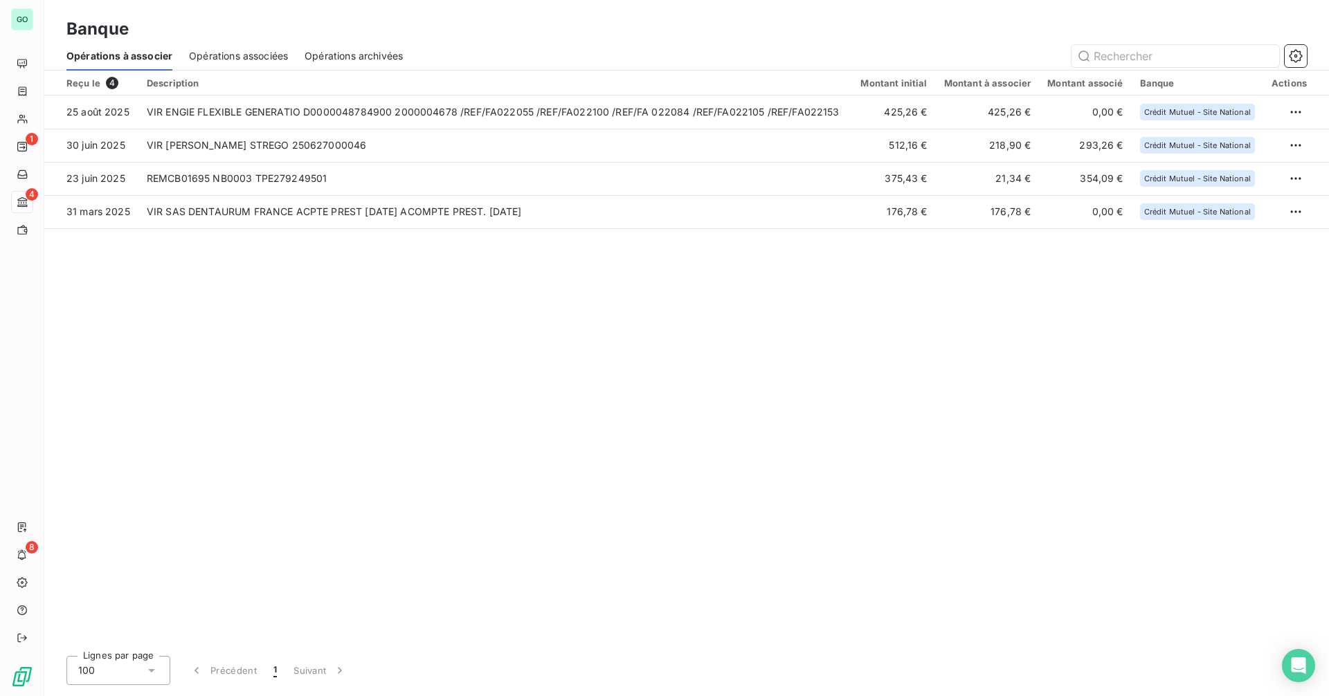
click at [226, 47] on div "Opérations associées" at bounding box center [238, 56] width 99 height 29
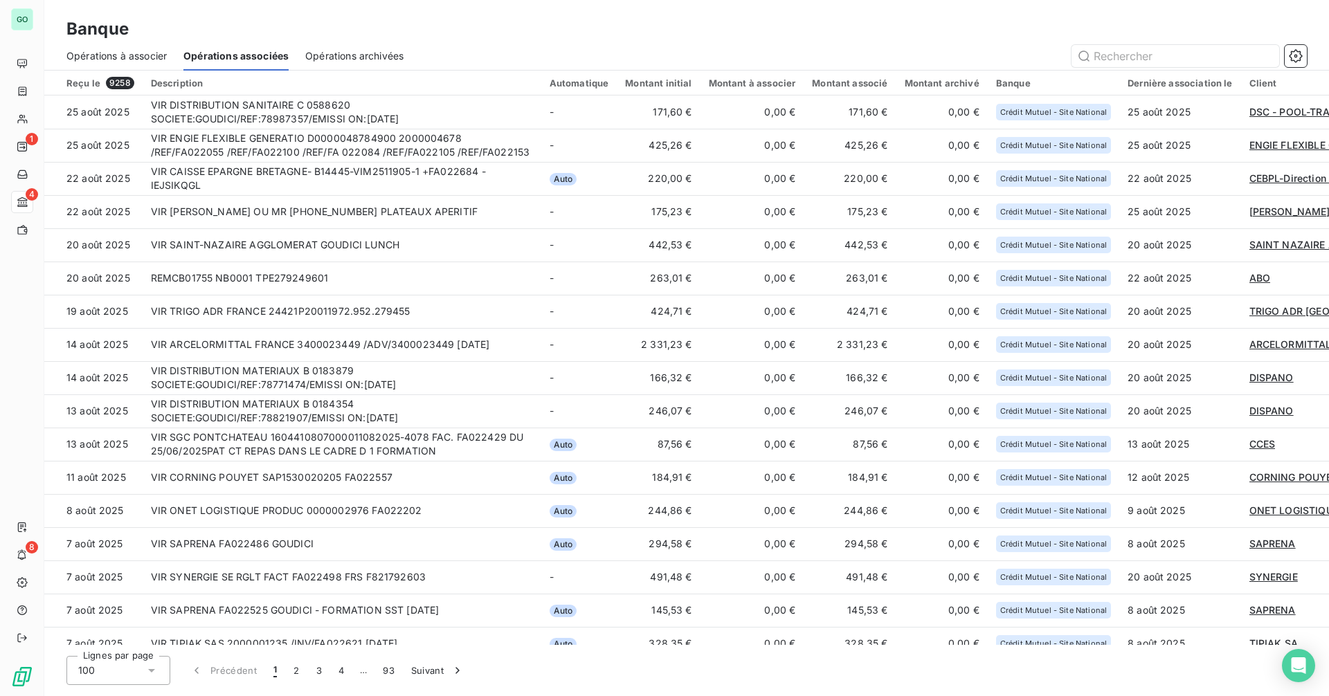
click at [223, 52] on span "Opérations associées" at bounding box center [235, 56] width 105 height 14
click at [127, 57] on span "Opérations à associer" at bounding box center [116, 56] width 100 height 14
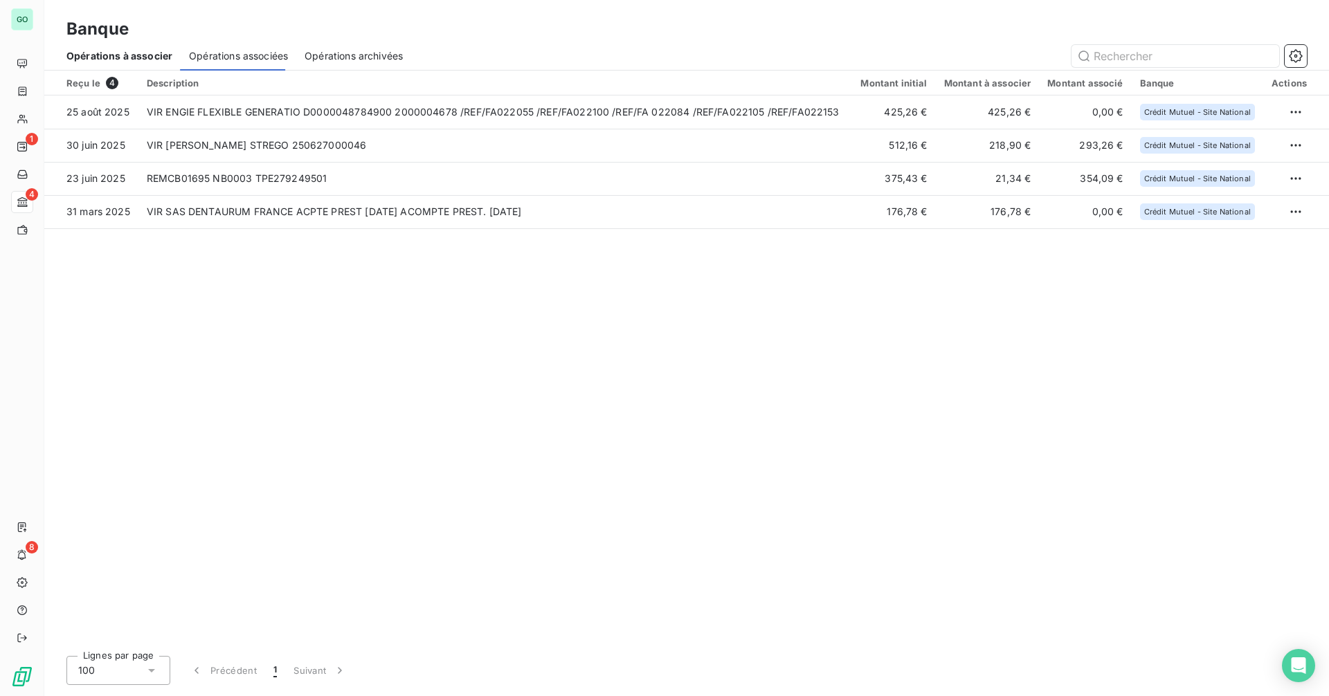
click at [127, 57] on span "Opérations à associer" at bounding box center [119, 56] width 106 height 14
click at [233, 57] on span "Opérations associées" at bounding box center [238, 56] width 99 height 14
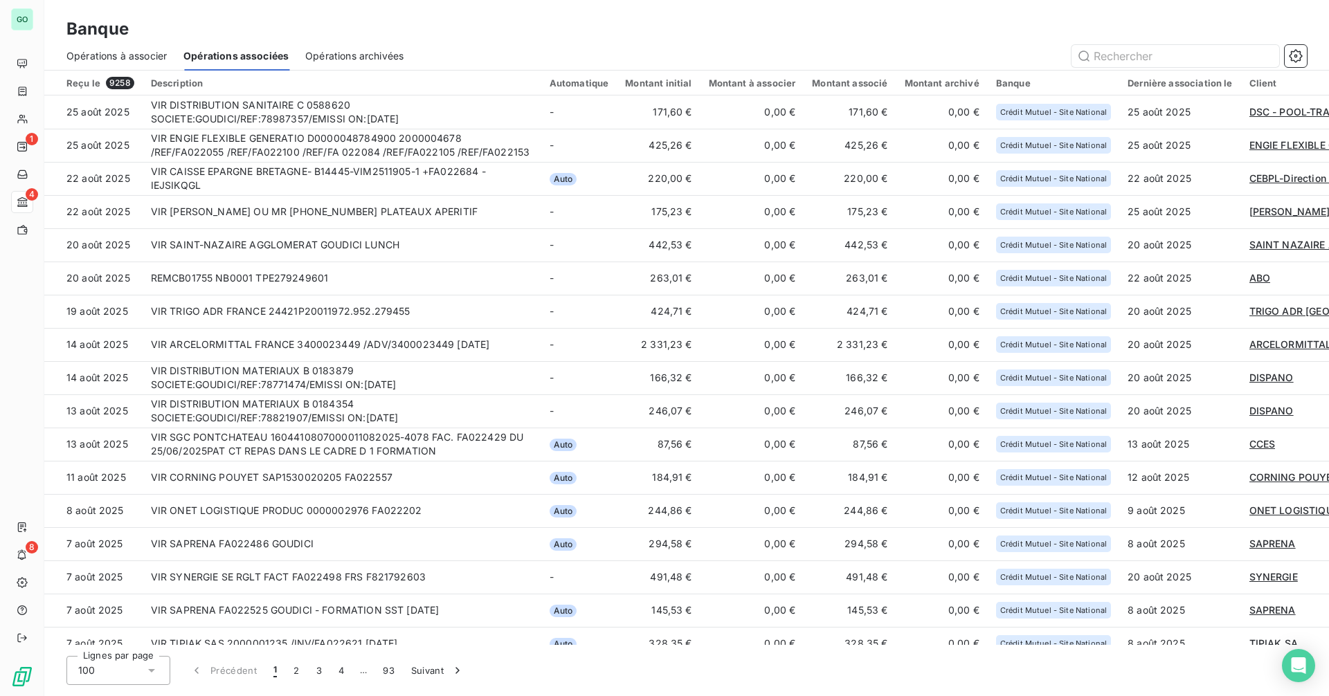
click at [142, 59] on span "Opérations à associer" at bounding box center [116, 56] width 100 height 14
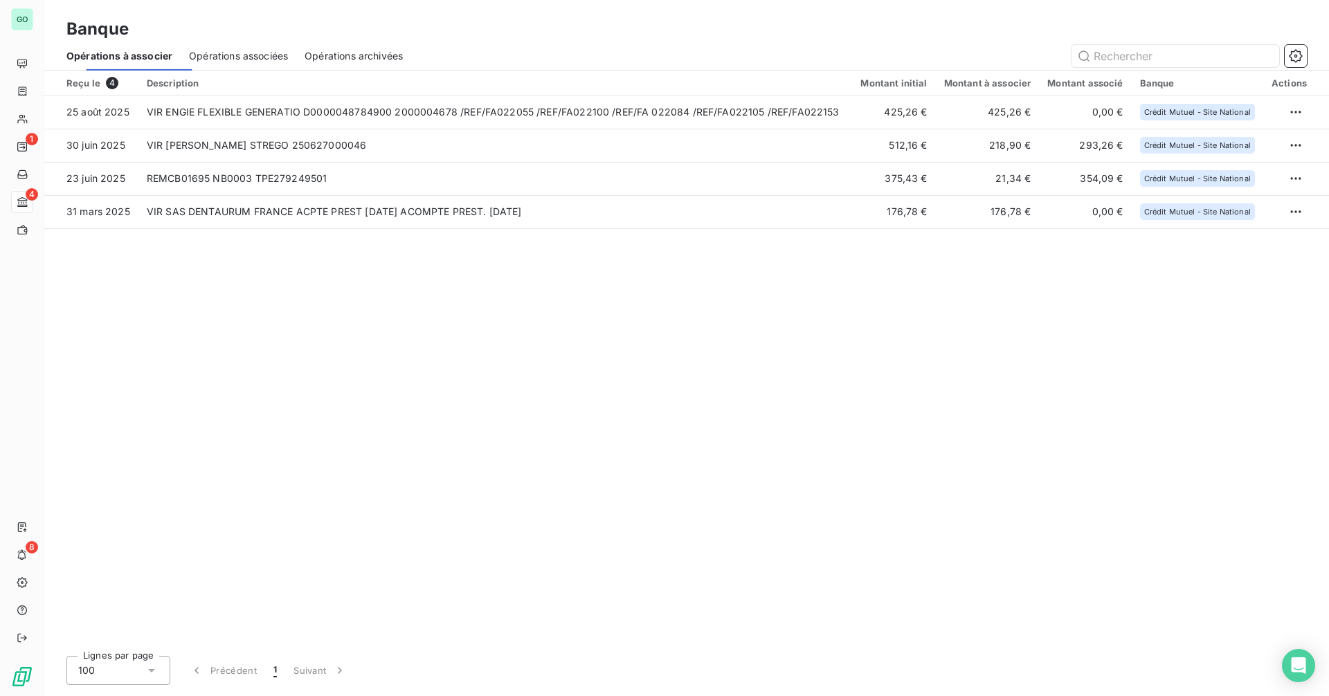
click at [142, 59] on span "Opérations à associer" at bounding box center [119, 56] width 106 height 14
